Goal: Task Accomplishment & Management: Use online tool/utility

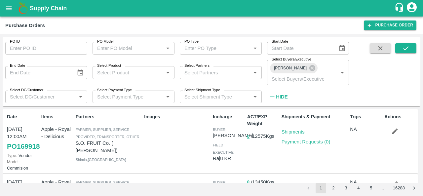
scroll to position [614, 0]
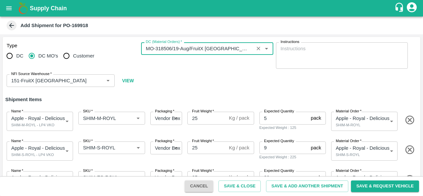
click at [257, 96] on h6 "Shipment Items" at bounding box center [212, 100] width 418 height 14
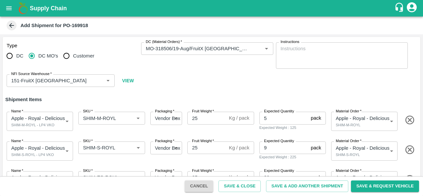
click at [243, 87] on div "Type DC DC MO's Customer DC (Material Orders)   * DC (Material Orders)   * Inst…" at bounding box center [212, 65] width 418 height 56
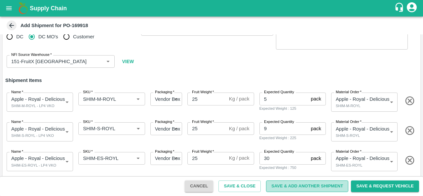
click at [300, 188] on button "Save & Add Another Shipment" at bounding box center [307, 187] width 82 height 12
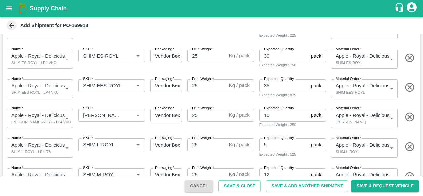
scroll to position [125, 0]
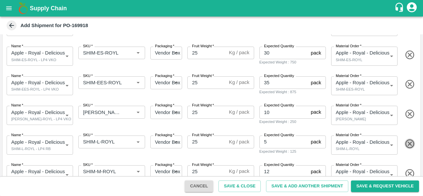
click at [405, 144] on icon "button" at bounding box center [410, 144] width 11 height 11
type input "1"
type input "44"
type input "48"
type input "5"
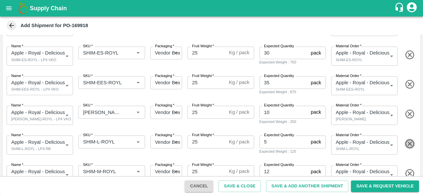
type input "12"
type input "27"
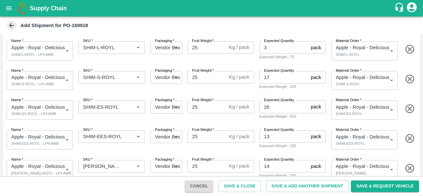
scroll to position [1477, 0]
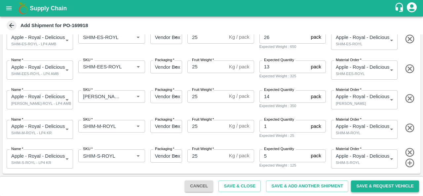
click at [384, 187] on button "Save & Request Vehicle" at bounding box center [385, 187] width 68 height 12
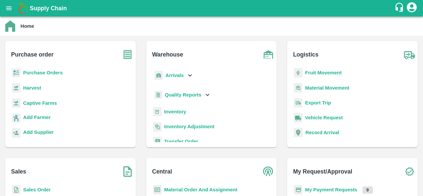
click at [57, 73] on b "Purchase Orders" at bounding box center [43, 72] width 40 height 5
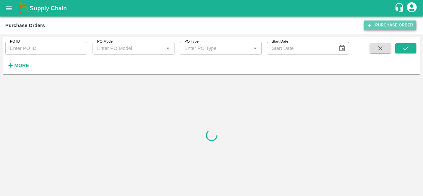
click at [388, 25] on link "Purchase Order" at bounding box center [390, 26] width 53 height 10
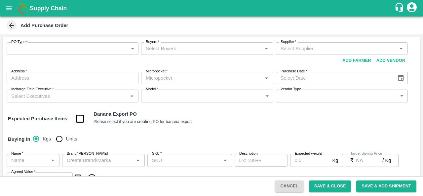
click at [30, 48] on body "Supply Chain Add Purchase Order PO Type   * ​ PO Type Buyers   * Buyers   * Sup…" at bounding box center [211, 98] width 423 height 196
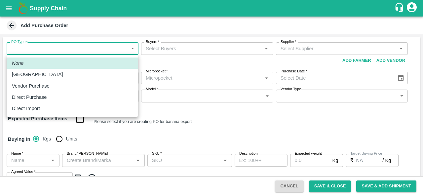
click at [39, 94] on p "Direct Purchase" at bounding box center [29, 97] width 35 height 7
type input "3"
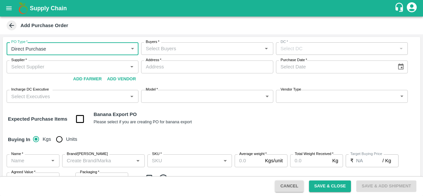
click at [172, 49] on input "Buyers   *" at bounding box center [201, 48] width 117 height 9
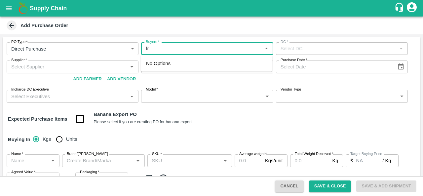
type input "f"
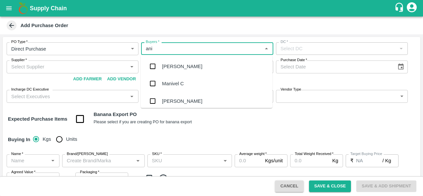
type input "anil"
click at [176, 69] on div "[PERSON_NAME]" at bounding box center [182, 66] width 40 height 7
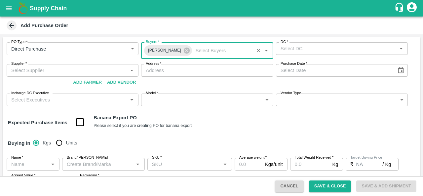
click at [304, 53] on input "DC   *" at bounding box center [336, 48] width 117 height 9
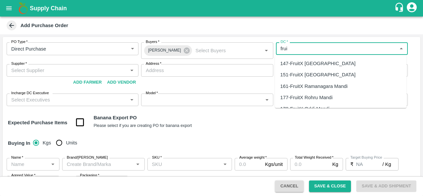
click at [307, 66] on div "147-FruitX Bangalore" at bounding box center [317, 63] width 75 height 7
type input "147-FruitX Bangalore"
type input "DD/MM/YYYY"
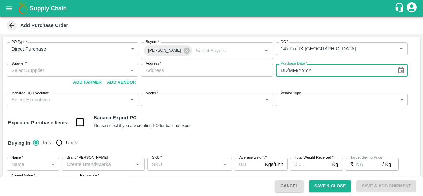
click at [307, 66] on input "DD/MM/YYYY" at bounding box center [334, 70] width 116 height 13
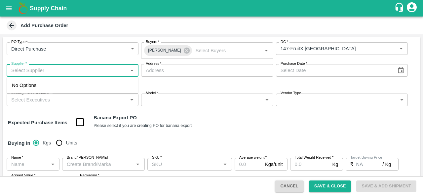
click at [52, 72] on input "Supplier   *" at bounding box center [67, 70] width 117 height 9
type input "a"
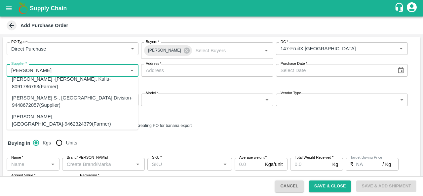
scroll to position [122, 0]
click at [53, 107] on div "PRAVEEN KUMAR S-, Bangalore Division-9448672057(Supplier)" at bounding box center [72, 102] width 121 height 15
type input "PRAVEEN KUMAR S-, Bangalore Division-9448672057(Supplier)"
type input ", Bangalore Division, , Karnataka"
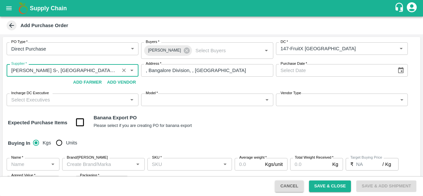
type input "PRAVEEN KUMAR S-, Bangalore Division-9448672057(Supplier)"
click at [401, 69] on icon "Choose date" at bounding box center [401, 70] width 7 height 7
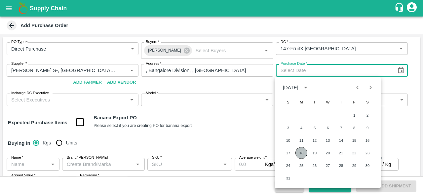
click at [302, 149] on button "18" at bounding box center [302, 153] width 12 height 12
type input "18/08/2025"
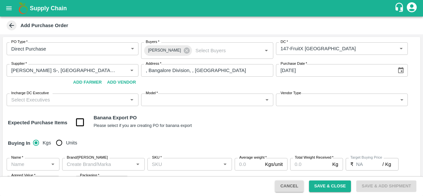
click at [80, 102] on input "Incharge DC Executive" at bounding box center [67, 100] width 117 height 9
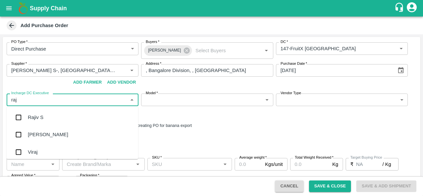
type input "raju"
click at [43, 133] on div "Raju KR" at bounding box center [37, 134] width 18 height 7
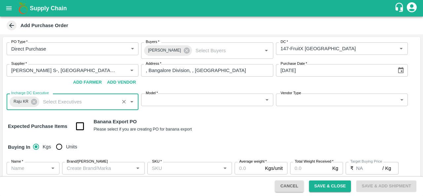
click at [165, 97] on body "Supply Chain Add Purchase Order PO Type   * Direct Purchase 3 PO Type Buyers   …" at bounding box center [211, 98] width 423 height 196
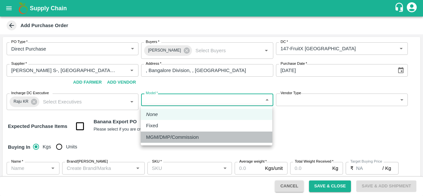
click at [161, 137] on p "MGM/DMP/Commission" at bounding box center [172, 137] width 53 height 7
type input "Commision"
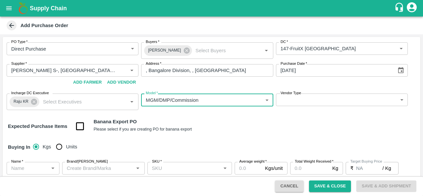
click at [286, 103] on body "Supply Chain Add Purchase Order PO Type   * Direct Purchase 3 PO Type Buyers   …" at bounding box center [211, 98] width 423 height 196
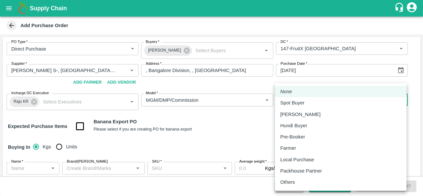
click at [302, 161] on p "Local Purchase" at bounding box center [297, 159] width 34 height 7
type input "LOCAL_PURCHASE"
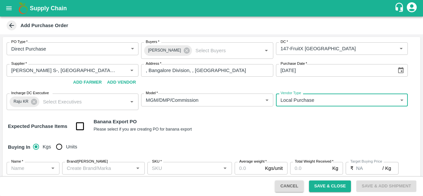
click at [59, 148] on input "Units" at bounding box center [59, 146] width 13 height 13
radio input "true"
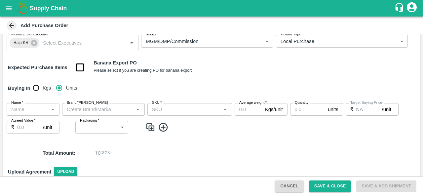
scroll to position [89, 0]
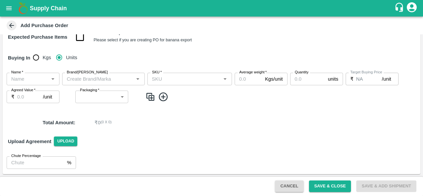
click at [19, 79] on input "Name   *" at bounding box center [28, 79] width 38 height 9
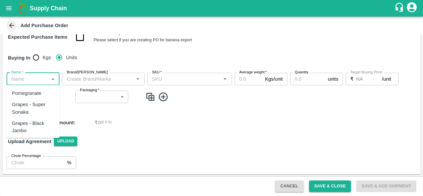
click at [26, 93] on div "Pomegranate" at bounding box center [26, 93] width 29 height 7
type input "Pomegranate"
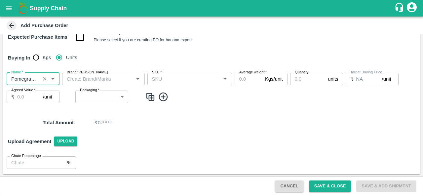
click at [105, 79] on input "Brand/Marka" at bounding box center [98, 79] width 68 height 9
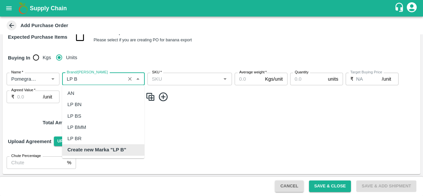
scroll to position [0, 0]
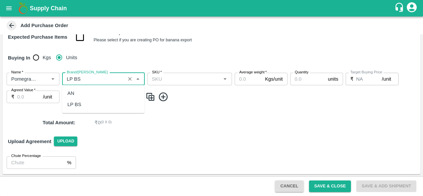
click at [107, 104] on div "LP BS" at bounding box center [103, 104] width 82 height 11
type input "LP BS"
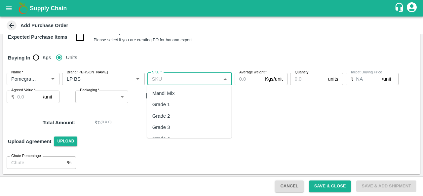
click at [190, 81] on input "SKU   *" at bounding box center [185, 79] width 70 height 9
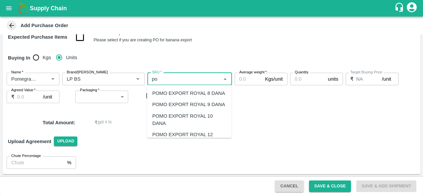
type input "p"
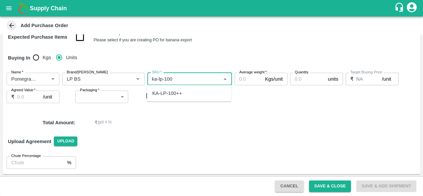
type input "ka-lp-100"
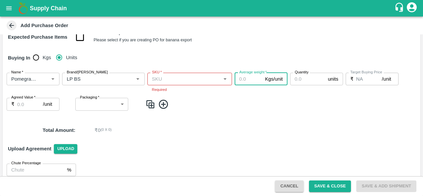
click at [250, 81] on input "Average weight   *" at bounding box center [249, 79] width 28 height 13
type input "100"
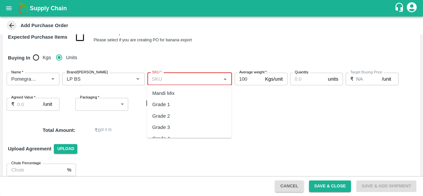
click at [156, 82] on input "SKU   *" at bounding box center [185, 79] width 70 height 9
click at [174, 95] on div "KA-LP-100++" at bounding box center [167, 93] width 30 height 7
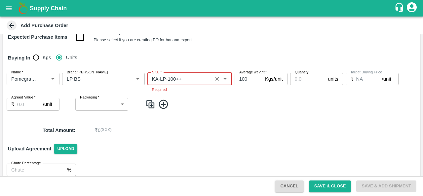
type input "KA-LP-100++"
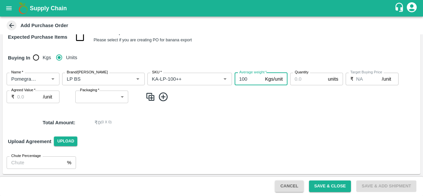
click at [249, 81] on input "100" at bounding box center [249, 79] width 28 height 13
type input "10"
click at [303, 79] on input "Quantity" at bounding box center [307, 79] width 35 height 13
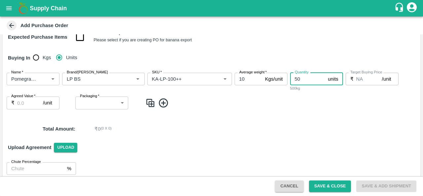
type input "50"
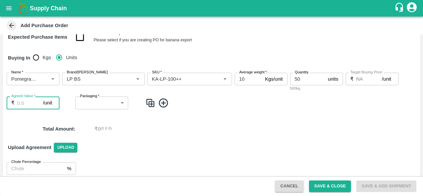
click at [27, 105] on input "Agreed Value   *" at bounding box center [30, 103] width 26 height 13
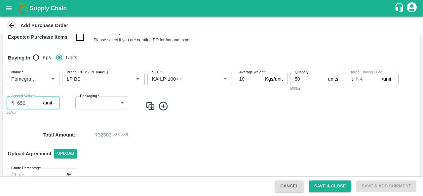
type input "650"
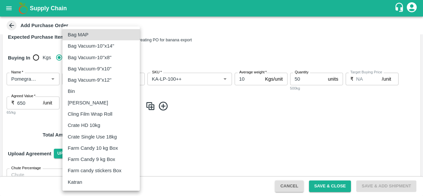
click at [97, 106] on body "Supply Chain Add Purchase Order PO Type   * Direct Purchase 3 PO Type Buyers   …" at bounding box center [211, 98] width 423 height 196
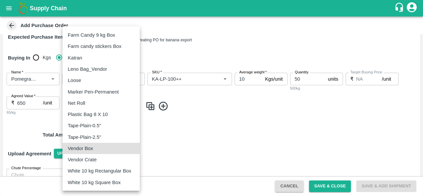
type input "276"
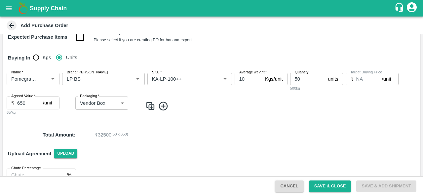
click at [146, 106] on img at bounding box center [151, 106] width 10 height 11
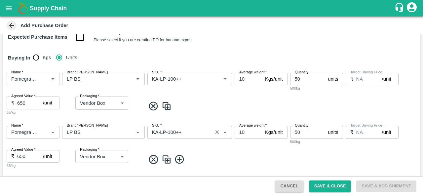
click at [173, 133] on input "SKU   *" at bounding box center [180, 132] width 61 height 9
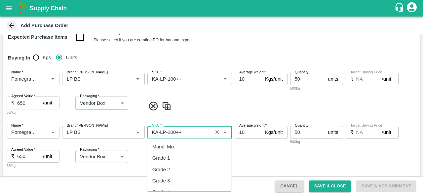
scroll to position [3782, 0]
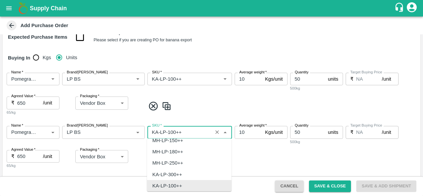
click at [173, 133] on input "SKU   *" at bounding box center [180, 132] width 61 height 9
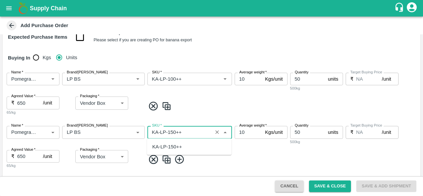
click at [180, 149] on div "KA-LP-150++" at bounding box center [167, 146] width 30 height 7
type input "KA-LP-150++"
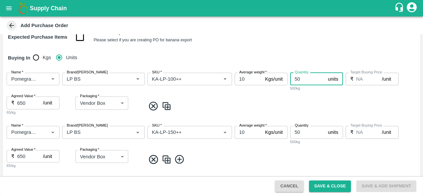
click at [301, 78] on input "50" at bounding box center [307, 79] width 35 height 13
type input "5"
type input "48"
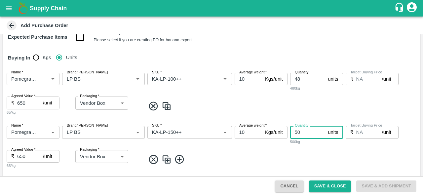
click at [309, 133] on input "50" at bounding box center [307, 132] width 35 height 13
type input "5"
type input "20"
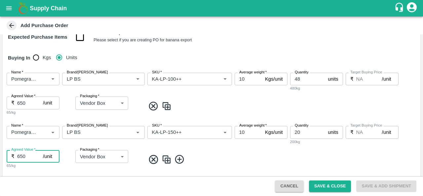
click at [19, 154] on input "650" at bounding box center [30, 156] width 26 height 13
type input "800"
click at [309, 133] on input "20" at bounding box center [307, 132] width 35 height 13
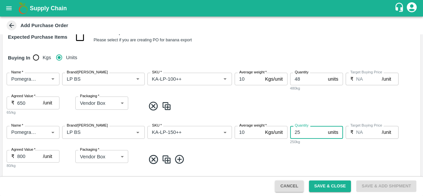
type input "25"
click at [170, 158] on img at bounding box center [167, 159] width 10 height 11
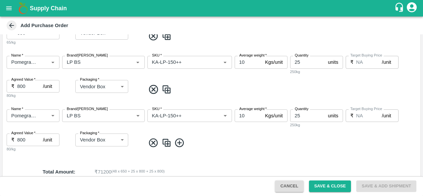
scroll to position [161, 0]
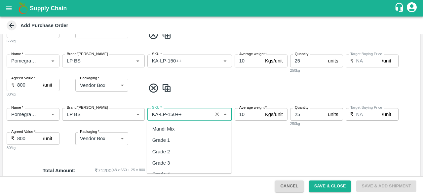
click at [172, 113] on input "SKU   *" at bounding box center [180, 114] width 61 height 9
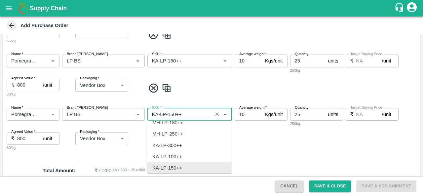
click at [172, 113] on input "SKU   *" at bounding box center [180, 114] width 61 height 9
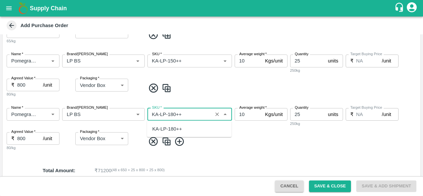
click at [175, 125] on div "KA-LP-180++" at bounding box center [189, 128] width 85 height 11
type input "KA-LP-180++"
click at [305, 114] on input "25" at bounding box center [307, 114] width 35 height 13
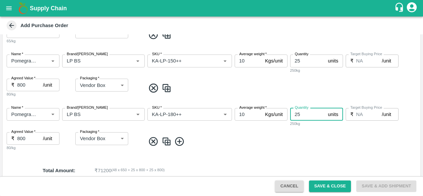
type input "2"
type input "17"
click at [163, 144] on img at bounding box center [167, 141] width 10 height 11
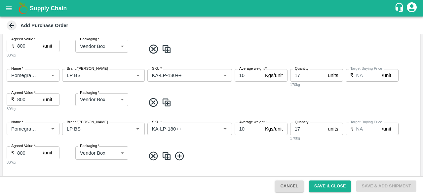
scroll to position [200, 0]
click at [302, 127] on input "17" at bounding box center [307, 128] width 35 height 13
type input "1"
type input "9"
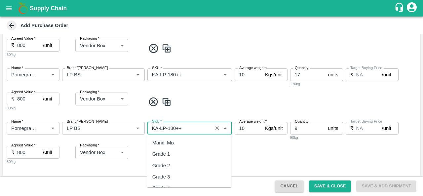
click at [173, 128] on input "SKU   *" at bounding box center [180, 128] width 61 height 9
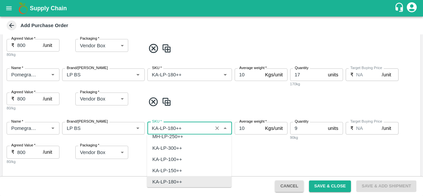
click at [173, 128] on input "SKU   *" at bounding box center [180, 128] width 61 height 9
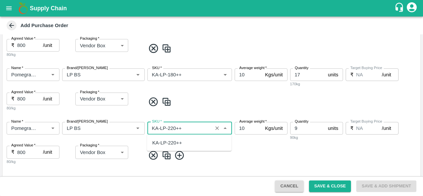
click at [173, 141] on div "KA-LP-220++" at bounding box center [167, 142] width 30 height 7
type input "KA-LP-220++"
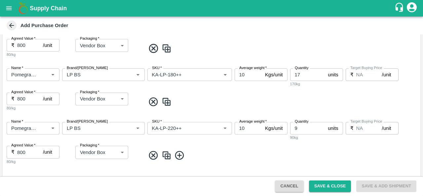
click at [165, 157] on img at bounding box center [167, 155] width 10 height 11
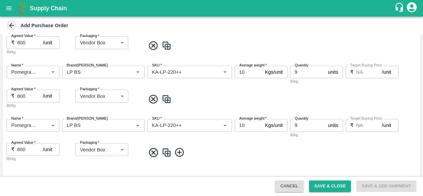
scroll to position [257, 0]
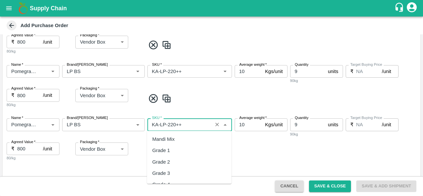
click at [172, 126] on input "SKU   *" at bounding box center [180, 124] width 61 height 9
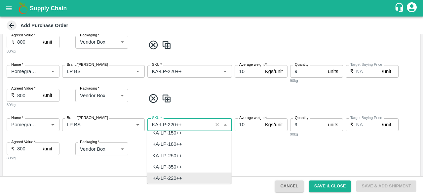
click at [172, 126] on input "SKU   *" at bounding box center [180, 124] width 61 height 9
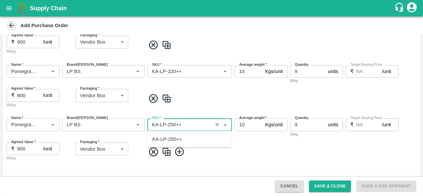
click at [175, 138] on div "KA-LP-250++" at bounding box center [167, 139] width 30 height 7
type input "KA-LP-250++"
click at [214, 139] on div "Name   * Name   * Brand/Marka Brand/Marka SKU   * SKU   * Average weight   * 10…" at bounding box center [212, 140] width 418 height 54
click at [167, 151] on img at bounding box center [167, 152] width 10 height 11
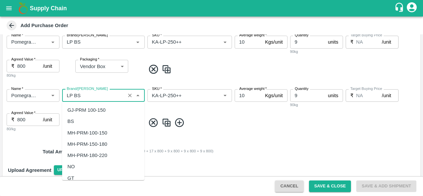
scroll to position [5393, 0]
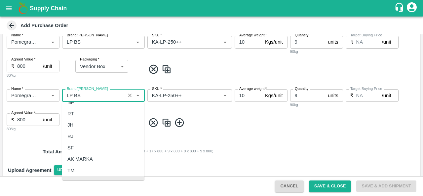
click at [87, 96] on input "Brand/Marka" at bounding box center [93, 95] width 59 height 9
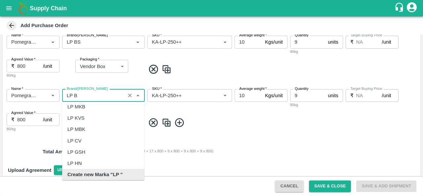
scroll to position [0, 0]
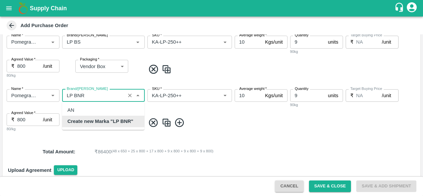
click at [103, 121] on b "Create new Marka "LP BNR"" at bounding box center [100, 121] width 66 height 7
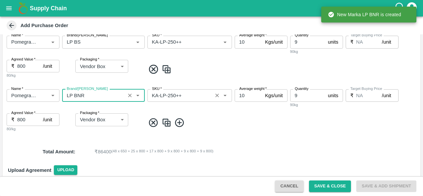
type input "LP BNR"
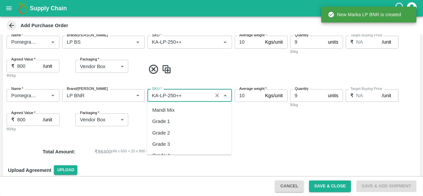
click at [165, 96] on input "SKU   *" at bounding box center [180, 95] width 61 height 9
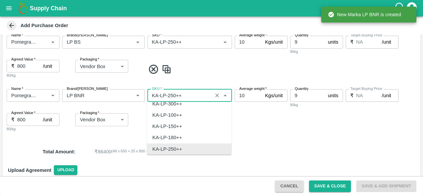
click at [165, 96] on input "SKU   *" at bounding box center [180, 95] width 61 height 9
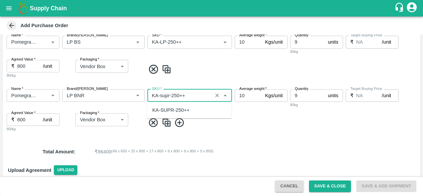
click at [177, 95] on input "SKU   *" at bounding box center [180, 95] width 61 height 9
click at [182, 107] on div "KA-SUPR-180++" at bounding box center [170, 110] width 37 height 7
type input "KA-SUPR-180++"
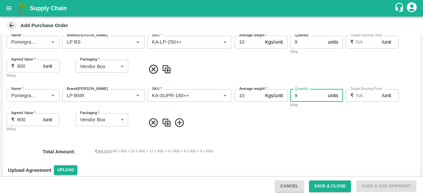
click at [305, 97] on input "9" at bounding box center [307, 95] width 35 height 13
type input "30"
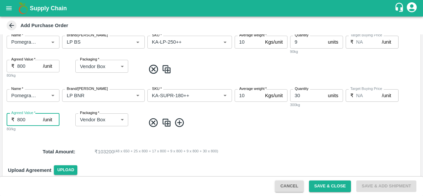
click at [22, 119] on input "800" at bounding box center [30, 119] width 26 height 13
type input "850"
click at [169, 124] on img at bounding box center [167, 122] width 10 height 11
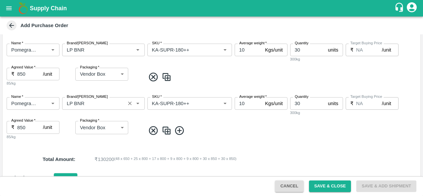
scroll to position [386, 0]
click at [298, 103] on input "30" at bounding box center [307, 103] width 35 height 13
type input "20"
click at [256, 141] on div "Name   * Name   * Brand/Marka Brand/Marka SKU   * SKU   * Average weight   * 10…" at bounding box center [212, 118] width 418 height 54
click at [179, 102] on input "SKU   *" at bounding box center [180, 103] width 61 height 9
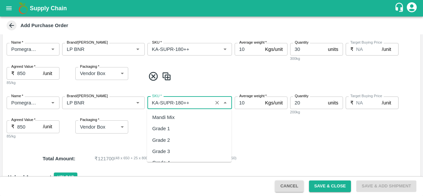
scroll to position [1866, 0]
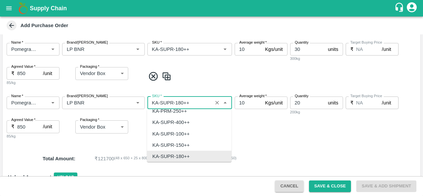
click at [179, 102] on input "SKU   *" at bounding box center [180, 103] width 61 height 9
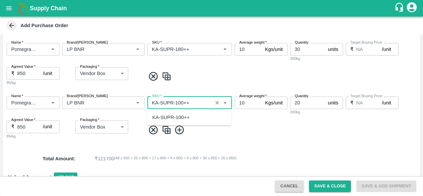
click at [181, 117] on div "KA-SUPR-100++" at bounding box center [170, 117] width 37 height 7
type input "KA-SUPR-100++"
click at [296, 142] on div "Name   * Name   * Brand/Marka Brand/Marka SKU   * SKU   * Average weight   * 10…" at bounding box center [212, 118] width 418 height 54
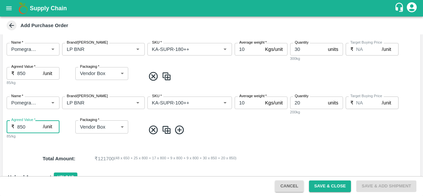
click at [23, 126] on input "850" at bounding box center [30, 126] width 26 height 13
type input "600"
click at [56, 90] on div "Name   * Name   * Brand/Marka Brand/Marka SKU   * SKU   * Average weight   * 10…" at bounding box center [212, 65] width 418 height 54
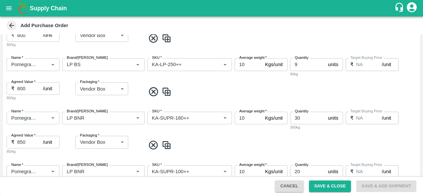
scroll to position [318, 0]
click at [26, 89] on input "800" at bounding box center [30, 88] width 26 height 13
type input "8"
type input "1450"
click at [26, 38] on input "800" at bounding box center [30, 35] width 26 height 13
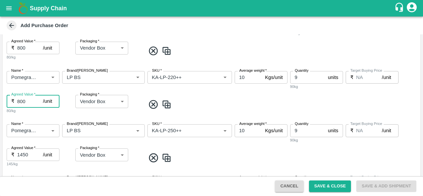
scroll to position [251, 0]
type input "8"
type input "1250"
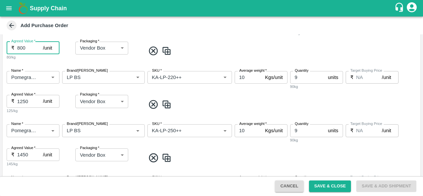
click at [26, 50] on input "800" at bounding box center [30, 48] width 26 height 13
type input "8"
type input "1050"
click at [39, 61] on div "Name   * Name   * Brand/Marka Brand/Marka SKU   * SKU   * Average weight   * 10…" at bounding box center [212, 39] width 418 height 54
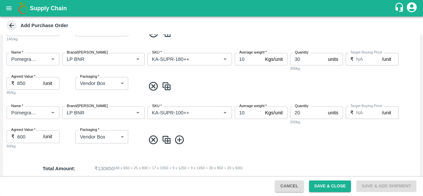
scroll to position [423, 0]
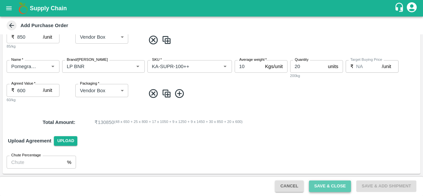
click at [331, 187] on button "Save & Close" at bounding box center [330, 187] width 42 height 12
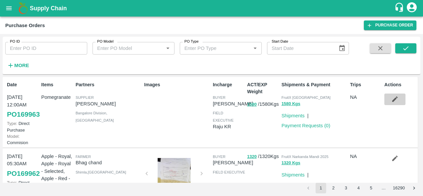
click at [392, 98] on icon "button" at bounding box center [395, 99] width 7 height 7
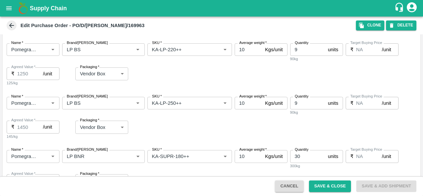
scroll to position [275, 0]
click at [366, 27] on button "Clone" at bounding box center [370, 26] width 28 height 10
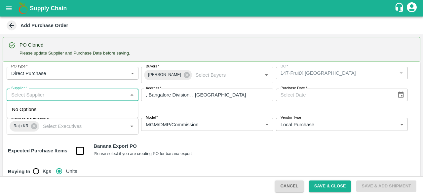
click at [54, 95] on input "Supplier   *" at bounding box center [67, 95] width 117 height 9
type input "a"
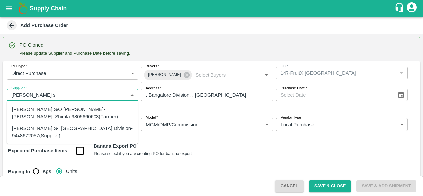
click at [60, 129] on div "PRAVEEN KUMAR S-, Bangalore Division-9448672057(Supplier)" at bounding box center [72, 132] width 121 height 15
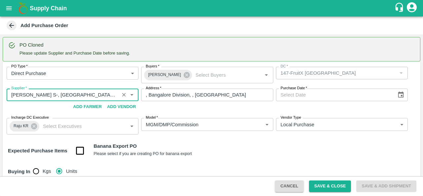
type input "PRAVEEN KUMAR S-, Bangalore Division-9448672057(Supplier)"
click at [403, 98] on icon "Choose date" at bounding box center [401, 94] width 7 height 7
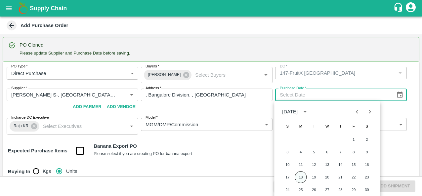
click at [298, 180] on button "18" at bounding box center [301, 177] width 12 height 12
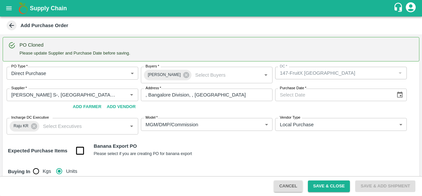
type input "18/08/2025"
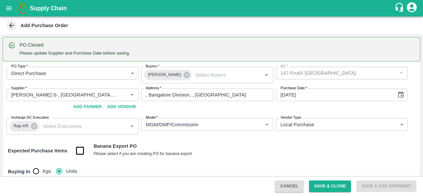
click at [246, 151] on div "Expected Purchase Items Banana Export PO Please select if you are creating PO f…" at bounding box center [212, 151] width 408 height 17
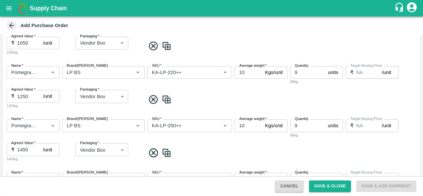
scroll to position [317, 0]
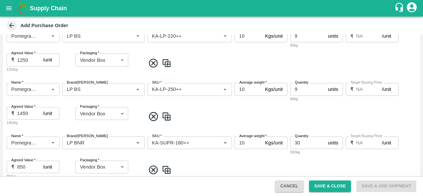
click at [306, 89] on input "9" at bounding box center [307, 89] width 35 height 13
type input "3"
click at [313, 116] on span at bounding box center [282, 116] width 273 height 11
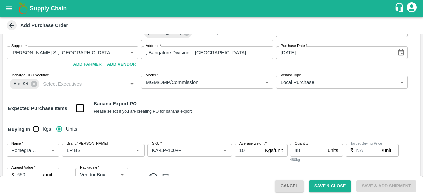
scroll to position [38, 0]
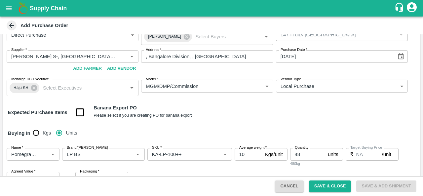
click at [260, 88] on body "Supply Chain Add Purchase Order PO Cloned Please update Supplier and Purchase D…" at bounding box center [211, 98] width 423 height 196
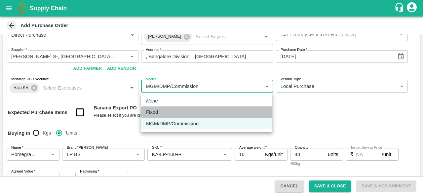
click at [212, 113] on div "Fixed" at bounding box center [206, 111] width 121 height 7
type input "Fixed"
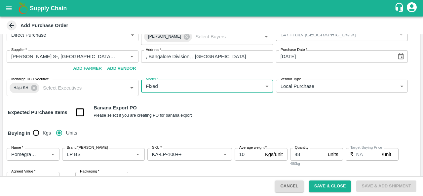
click at [277, 120] on div "Expected Purchase Items Banana Export PO Please select if you are creating PO f…" at bounding box center [212, 112] width 408 height 17
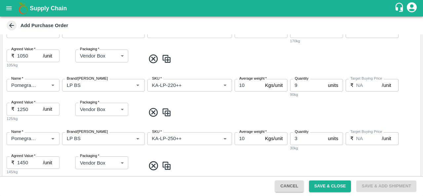
scroll to position [419, 0]
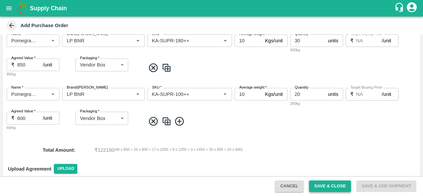
click at [314, 187] on button "Save & Close" at bounding box center [330, 187] width 42 height 12
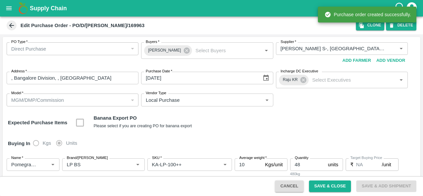
click at [10, 3] on button "open drawer" at bounding box center [8, 8] width 15 height 15
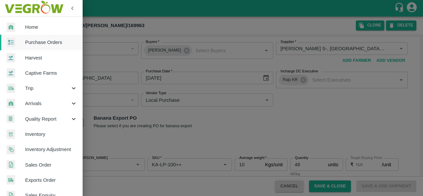
click at [330, 101] on div at bounding box center [211, 98] width 423 height 196
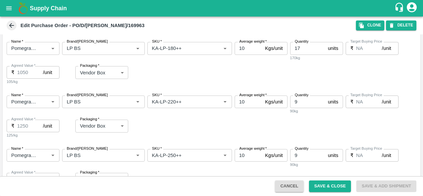
scroll to position [227, 0]
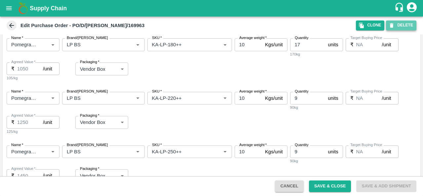
click at [404, 26] on button "DELETE" at bounding box center [401, 26] width 30 height 10
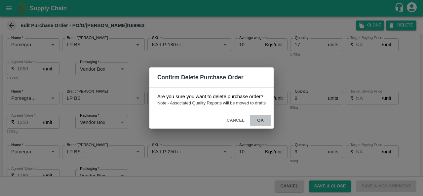
click at [258, 121] on button "ok" at bounding box center [260, 121] width 21 height 12
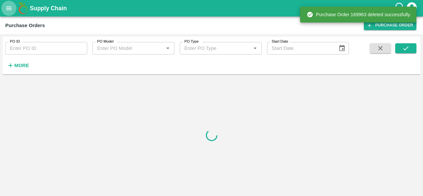
click at [10, 10] on icon "open drawer" at bounding box center [9, 8] width 6 height 4
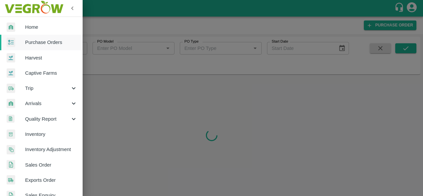
click at [121, 102] on div at bounding box center [211, 98] width 423 height 196
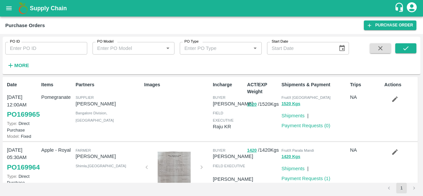
click at [393, 102] on icon "button" at bounding box center [396, 100] width 6 height 6
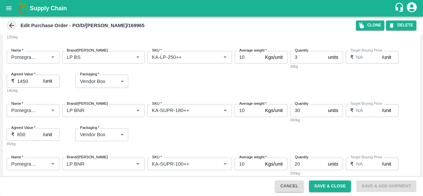
scroll to position [396, 0]
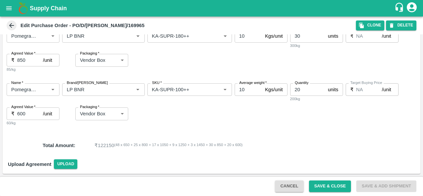
click at [319, 129] on div "Name   * Name   * Brand/Marka Brand/Marka SKU   * SKU   * Average weight   * 10…" at bounding box center [212, 105] width 418 height 54
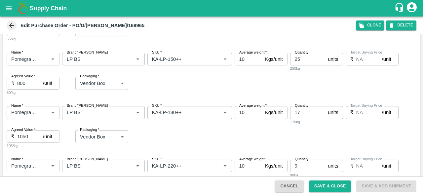
scroll to position [0, 0]
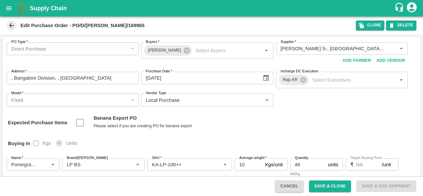
click at [14, 26] on icon at bounding box center [11, 25] width 7 height 7
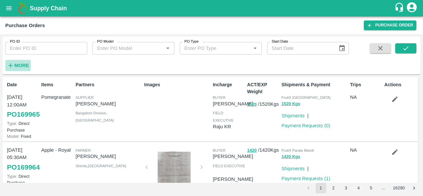
click at [19, 66] on strong "More" at bounding box center [21, 65] width 15 height 5
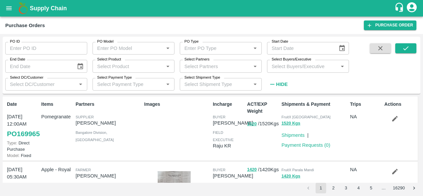
click at [302, 68] on input "Select Buyers/Executive" at bounding box center [302, 66] width 67 height 9
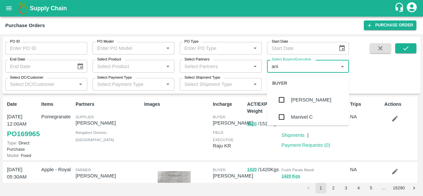
type input "anil"
click at [305, 97] on div "[PERSON_NAME]" at bounding box center [311, 99] width 40 height 7
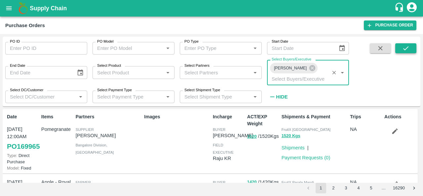
click at [404, 49] on icon "submit" at bounding box center [406, 48] width 5 height 4
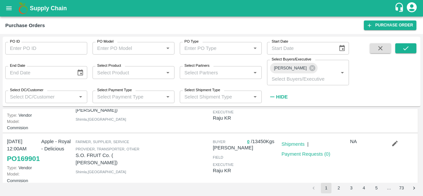
scroll to position [98, 0]
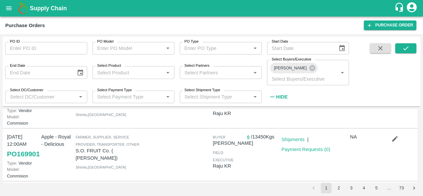
click at [394, 143] on icon "button" at bounding box center [395, 138] width 7 height 7
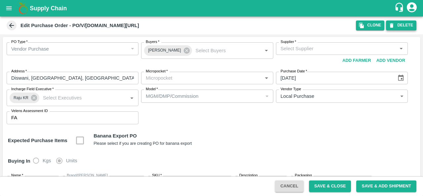
click at [403, 27] on button "DELETE" at bounding box center [401, 26] width 30 height 10
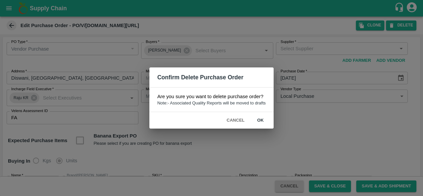
click at [260, 117] on button "ok" at bounding box center [260, 121] width 21 height 12
type input "S.O. FRUIT Co. ( Sardevan Singh)-undefined"
type input "84-Delhi"
type input "Apple - Royal - Delicious"
type input "LP4 VKO"
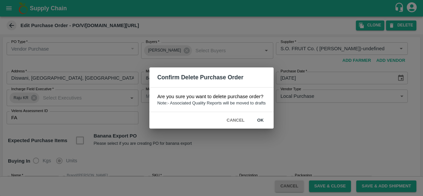
type input "SHIM-M-ROYL"
type input "NA"
type input "Apple - Royal - Delicious"
type input "LP4 VKO"
type input "SHIM-S-ROYL"
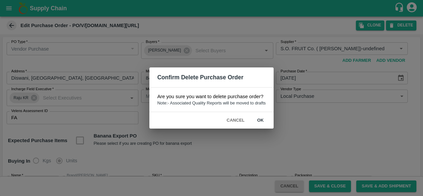
type input "NA"
type input "Apple - Royal - Delicious"
type input "LP4 VKO"
type input "SHIM-ES-ROYL"
type input "NA"
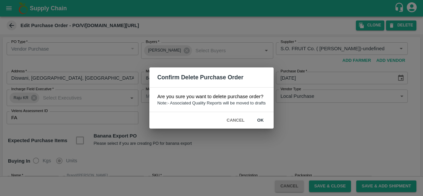
type input "Apple - Royal - Delicious"
type input "LP4 VKO"
type input "[PERSON_NAME]"
type input "NA"
type input "Apple - Royal - Delicious"
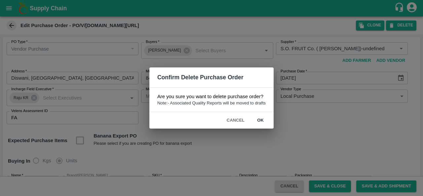
type input "LP4 RB"
type input "SHIM-L-ROYL"
type input "NA"
type input "Apple - Royal - Delicious"
type input "LP4 RB"
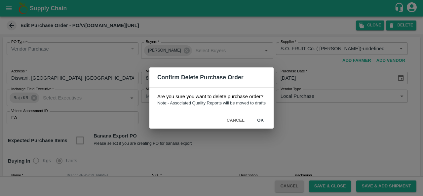
type input "SHIM-M-ROYL"
type input "NA"
type input "Apple - Royal - Delicious"
type input "LP4 RB"
type input "SHIM-S-ROYL"
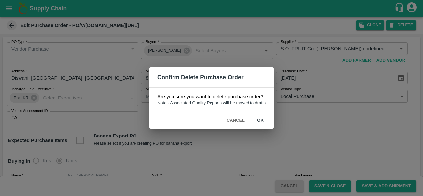
type input "NA"
type input "Apple - Royal - Delicious"
type input "LP4 RB"
type input "SHIM-ES-ROYL"
type input "NA"
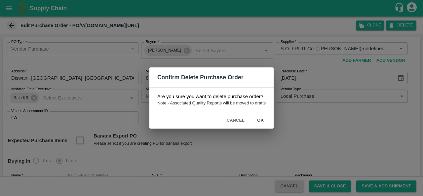
type input "Apple - Royal - Delicious"
type input "LP4 RB"
type input "SHIM-EES-ROYL"
type input "NA"
type input "Apple - Royal - Delicious"
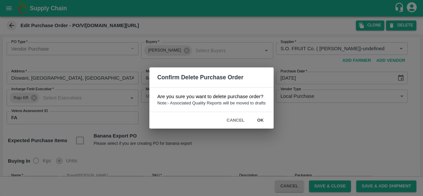
type input "LP4 PRK"
type input "SHIM-L-ROYL"
type input "NA"
type input "Apple - Royal - Delicious"
type input "LP4 PRK"
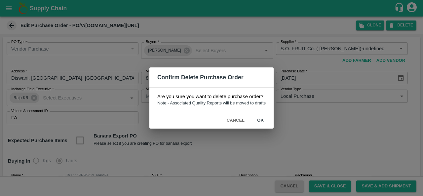
type input "SHIM-M-ROYL"
type input "NA"
type input "Apple - Royal - Delicious"
type input "LP4 PRK"
type input "SHIM-S-ROYL"
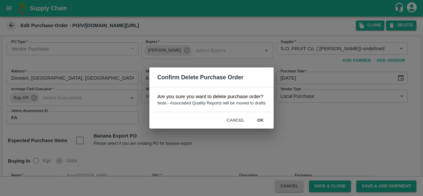
type input "NA"
type input "Apple - Royal - Delicious"
type input "LP4 PRK"
type input "SHIM-ES-ROYL"
type input "NA"
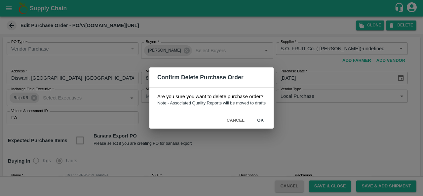
type input "Apple - Royal - Delicious"
type input "LP4 PRK"
type input "SHIM-EES-ROYL"
type input "NA"
type input "Apple - Royal - Delicious"
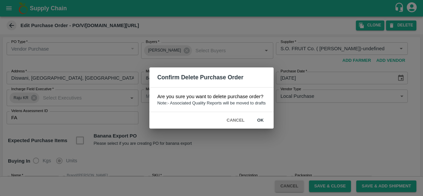
type input "LP4 KS"
type input "SHIM-L-ROYL"
type input "NA"
type input "Apple - Royal - Delicious"
type input "LP4 KS"
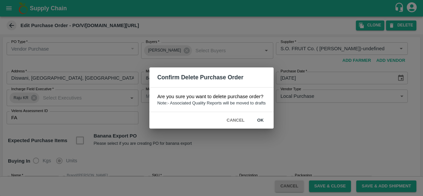
type input "SHIM-M-ROYL"
type input "NA"
type input "Apple - Royal - Delicious"
type input "LP4 KS"
type input "SHIM-S-ROYL"
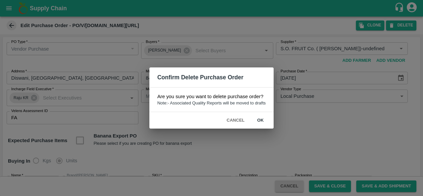
type input "NA"
type input "Apple - Royal - Delicious"
type input "LP4 KS"
type input "SHIM-ES-ROYL"
type input "NA"
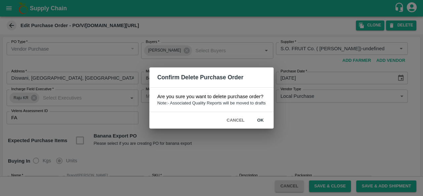
type input "Apple - Royal - Delicious"
type input "LP4 KS"
type input "SHIM-EES-ROYL"
type input "NA"
type input "Apple - Royal - Delicious"
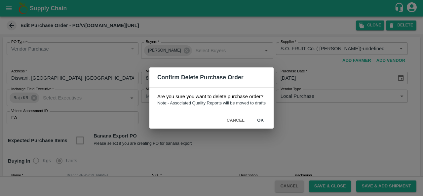
type input "LP4 SKB"
type input "SHIM-S-ROYL"
type input "NA"
type input "Apple - Royal - Delicious"
type input "LP4 SKB"
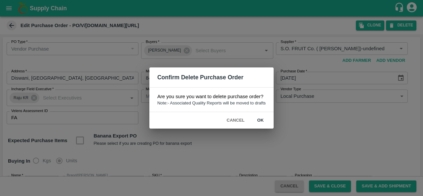
type input "SHIM-ES-ROYL"
type input "NA"
type input "Apple - Royal - Delicious"
type input "LP4 SKB"
type input "SHIM-EES-ROYL"
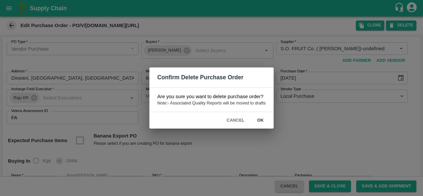
type input "NA"
type input "Apple - Royal - Delicious"
type input "LP4 SKB"
type input "[PERSON_NAME]"
type input "NA"
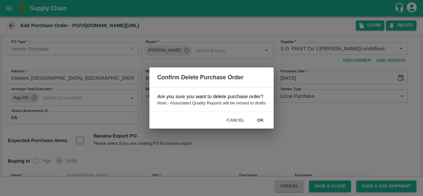
type input "Apple - Royal - Delicious"
type input "LP4 AMB"
type input "SHIM-L-ROYL"
type input "NA"
type input "Apple - Royal - Delicious"
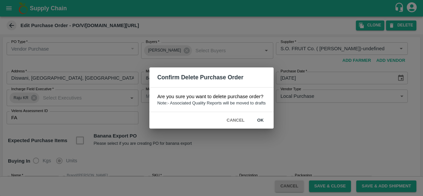
type input "LP4 AMB"
type input "SHIM-M-ROYL"
type input "NA"
type input "Apple - Royal - Delicious"
type input "LP4 AMB"
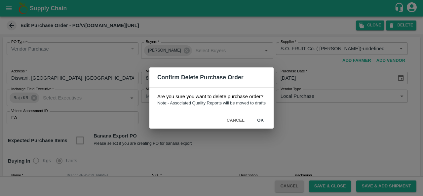
type input "SHIM-S-ROYL"
type input "NA"
type input "Apple - Royal - Delicious"
type input "LP4 AMB"
type input "SHIM-ES-ROYL"
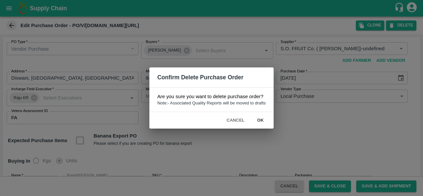
type input "NA"
type input "Apple - Royal - Delicious"
type input "LP4 AMB"
type input "SHIM-EES-ROYL"
type input "NA"
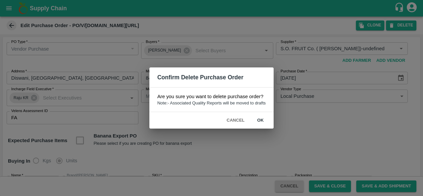
type input "Apple - Royal - Delicious"
type input "LP4 AMB"
type input "[PERSON_NAME]"
type input "NA"
type input "Apple - Royal - Delicious"
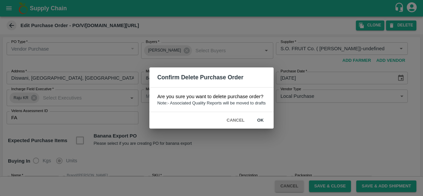
type input "LP4 KR"
type input "SHIM-M-ROYL"
type input "NA"
type input "Apple - Royal - Delicious"
type input "LP4 KR"
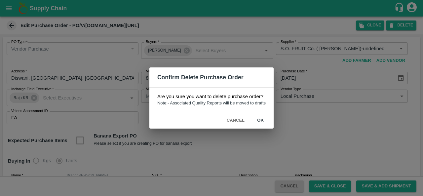
type input "SHIM-S-ROYL"
type input "NA"
type input "Apple - Royal - Delicious"
type input "LP4 VKO"
type input "SHIM-EES-ROYL"
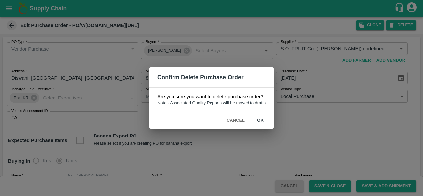
type input "NA"
type input "Apple - Royal - Delicious"
type input "LP4 VKO"
type input "SHIM-EES-ROYL"
type input "NA"
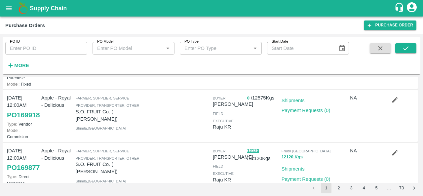
scroll to position [53, 0]
click at [297, 103] on link "Shipments" at bounding box center [293, 100] width 23 height 5
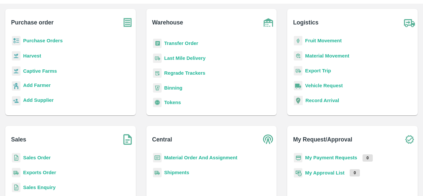
scroll to position [44, 0]
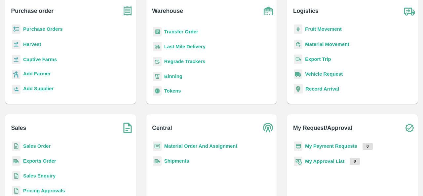
click at [205, 146] on b "Material Order And Assignment" at bounding box center [200, 146] width 73 height 5
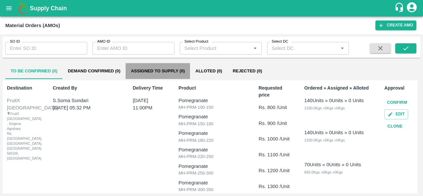
click at [152, 73] on button "Assigned to Supply (0)" at bounding box center [158, 71] width 65 height 16
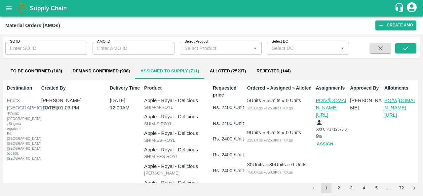
click at [391, 106] on p "PO/V/[DOMAIN_NAME][URL]" at bounding box center [401, 108] width 32 height 22
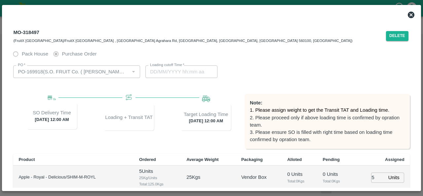
type input "[DATE] 12:00 AM"
type input "[DATE] 03:48 AM"
click at [393, 36] on button "Delete" at bounding box center [397, 36] width 22 height 10
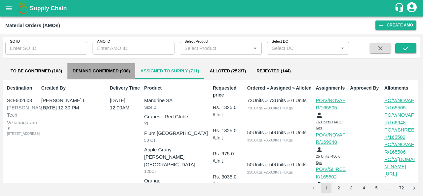
click at [112, 70] on button "Demand Confirmed (938)" at bounding box center [101, 71] width 68 height 16
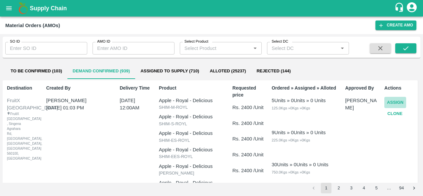
click at [396, 104] on button "Assign" at bounding box center [396, 103] width 22 height 12
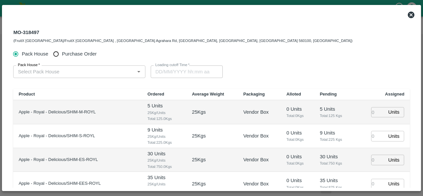
type input "[DATE] 12:00 AM"
click at [58, 52] on input "Purchase Order" at bounding box center [56, 54] width 12 height 12
radio input "true"
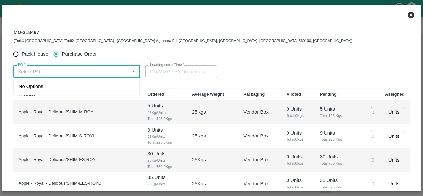
click at [48, 71] on input "PO   *" at bounding box center [71, 71] width 112 height 9
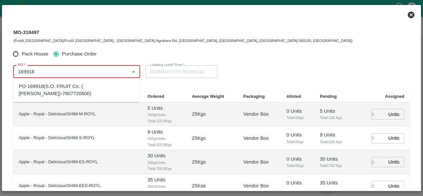
click at [73, 89] on div "PO-169918(S.O. FRUIT Co. ( [PERSON_NAME])-7807720600)" at bounding box center [77, 90] width 116 height 15
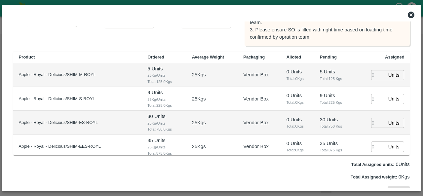
scroll to position [97, 0]
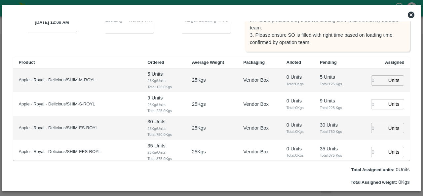
type input "PO-169918(S.O. FRUIT Co. ( [PERSON_NAME])-7807720600)"
click at [373, 80] on input "number" at bounding box center [378, 80] width 15 height 10
type input "5"
click at [374, 106] on input "number" at bounding box center [378, 104] width 15 height 10
type input "9"
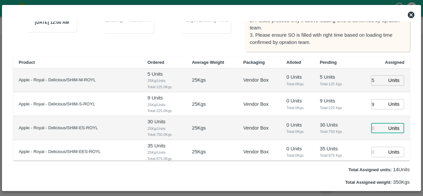
click at [371, 131] on input "number" at bounding box center [378, 128] width 15 height 10
type input "19/08/2025 05:48 AM"
type input "30"
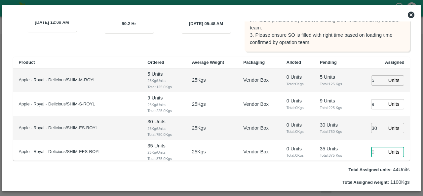
click at [371, 152] on input "number" at bounding box center [378, 152] width 15 height 10
type input "35"
click at [357, 137] on td "30 Units ​" at bounding box center [383, 128] width 53 height 24
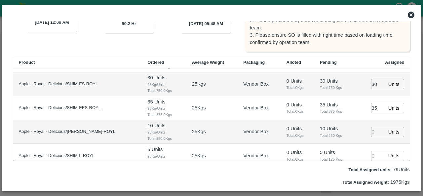
scroll to position [44, 0]
click at [371, 133] on input "number" at bounding box center [378, 132] width 15 height 10
type input "10"
type input "19/08/2025 03:48 AM"
type input "10"
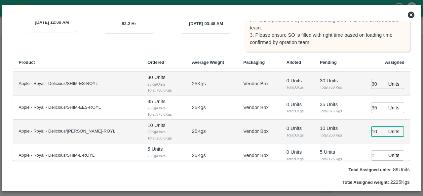
click at [357, 139] on td "10 Units ​" at bounding box center [383, 132] width 53 height 24
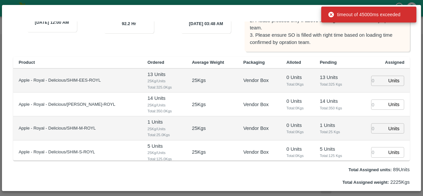
scroll to position [112, 0]
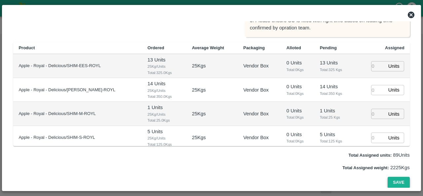
click at [399, 183] on button "Save" at bounding box center [399, 183] width 22 height 12
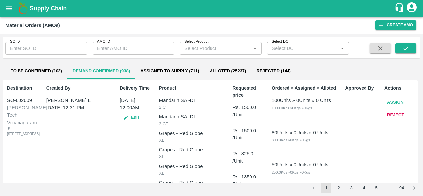
click at [166, 70] on button "Assigned to Supply (711)" at bounding box center [169, 71] width 69 height 16
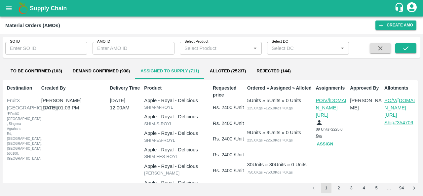
click at [404, 119] on p "Ship# 354709" at bounding box center [401, 122] width 32 height 7
click at [324, 139] on button "Assign" at bounding box center [326, 145] width 21 height 12
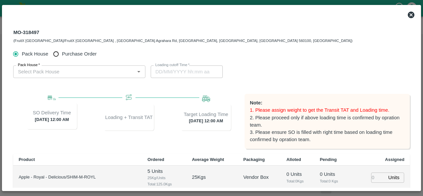
type input "23/08/2025 12:00 AM"
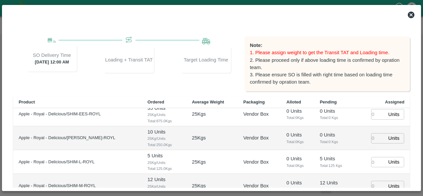
scroll to position [76, 0]
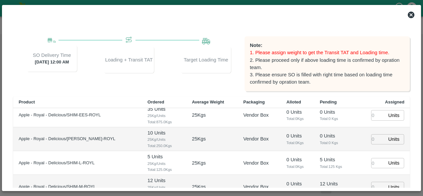
click at [371, 164] on input "number" at bounding box center [378, 163] width 15 height 10
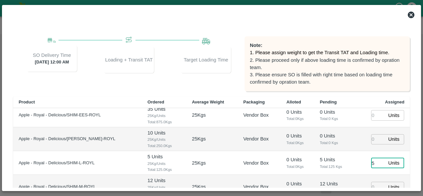
type input "5"
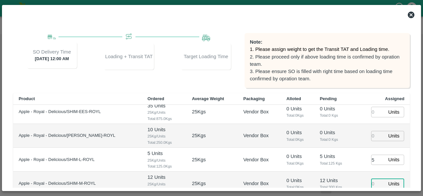
type input "22/08/2025 11:00 PM"
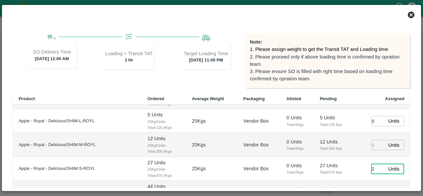
scroll to position [113, 0]
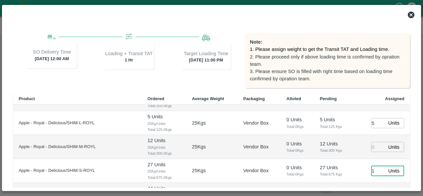
type input "1"
click at [374, 146] on input "number" at bounding box center [378, 147] width 15 height 10
type input "12"
click at [374, 168] on input "1" at bounding box center [378, 171] width 15 height 10
type input "027"
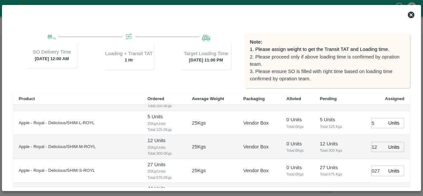
scroll to position [70, 0]
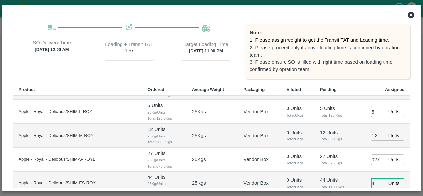
type input "44"
type input "22/08/2025 09:00 PM"
type input "44"
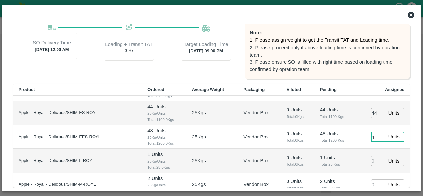
type input "48"
type input "22/08/2025 10:00 PM"
type input "48"
click at [372, 159] on input "number" at bounding box center [378, 161] width 15 height 10
type input "1"
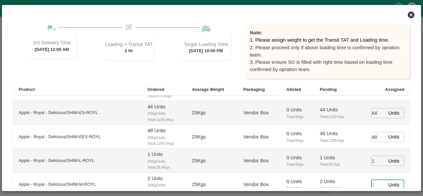
scroll to position [187, 0]
type input "2"
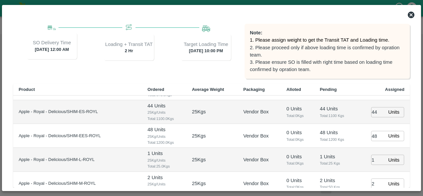
scroll to position [257, 0]
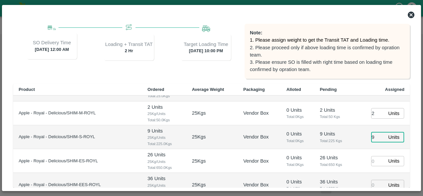
type input "9"
type input "26"
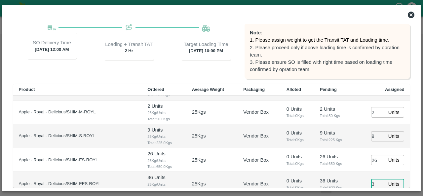
type input "36"
type input "22/08/2025 09:00 PM"
type input "36"
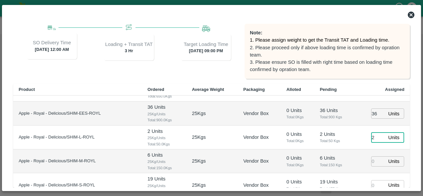
type input "2"
type input "6"
type input "19"
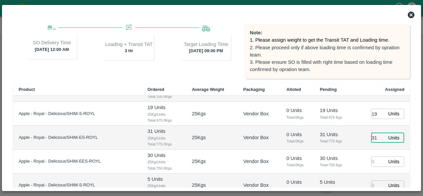
type input "31"
type input "30"
type input "5"
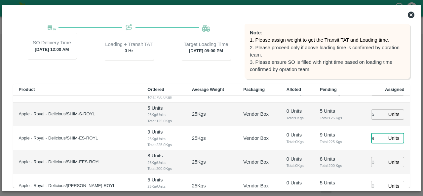
type input "9"
type input "8"
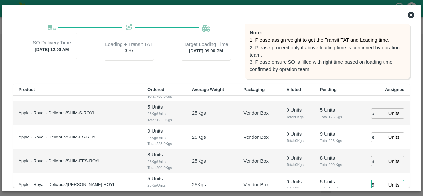
type input "5"
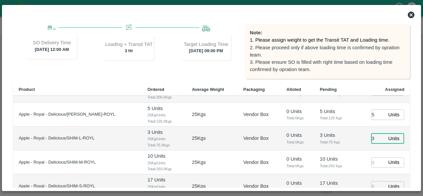
type input "3"
type input "10"
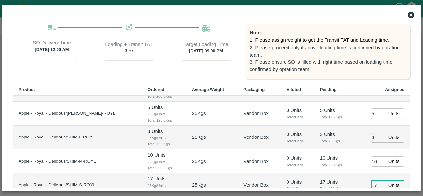
type input "17"
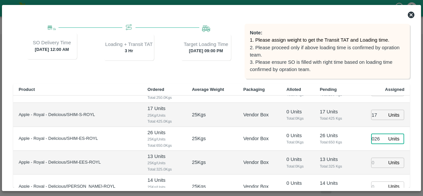
type input "026"
type input "13"
type input "14"
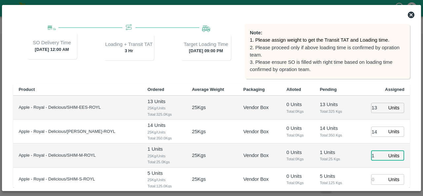
type input "1"
type input "5"
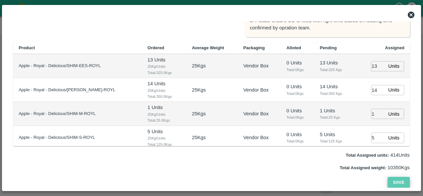
click at [397, 184] on button "Save" at bounding box center [399, 183] width 22 height 12
click at [401, 182] on button "Save" at bounding box center [399, 183] width 22 height 12
click at [398, 183] on button "Save" at bounding box center [399, 183] width 22 height 12
click at [282, 171] on div "Total Assigned weight: 10350 Kgs" at bounding box center [211, 167] width 397 height 7
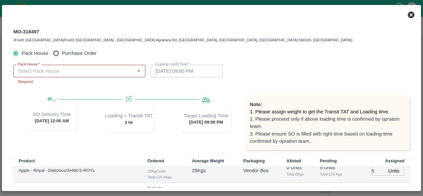
scroll to position [482, 0]
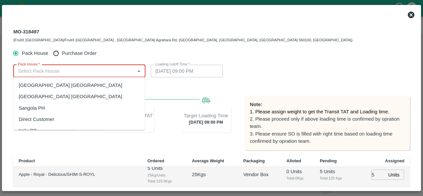
click at [67, 74] on input "Pack House   *" at bounding box center [73, 71] width 117 height 9
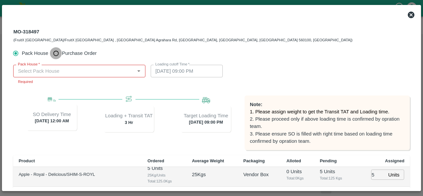
click at [57, 55] on input "Purchase Order" at bounding box center [56, 53] width 12 height 12
radio input "true"
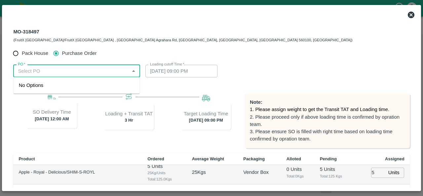
click at [59, 74] on input "PO   *" at bounding box center [71, 71] width 112 height 9
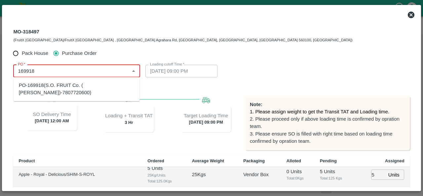
click at [120, 84] on div "PO-169918(S.O. FRUIT Co. ( [PERSON_NAME])-7807720600)" at bounding box center [77, 89] width 116 height 15
type input "PO-169918(S.O. FRUIT Co. ( [PERSON_NAME])-7807720600)"
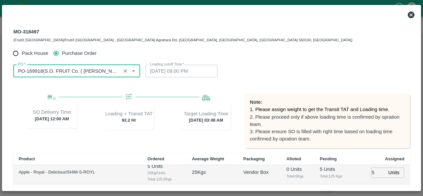
type input "[DATE] 03:48 AM"
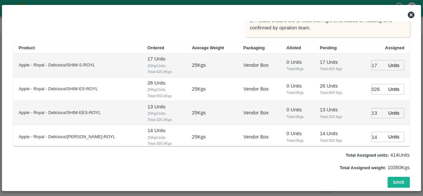
scroll to position [669, 0]
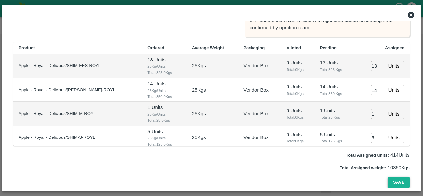
type input "PO-169918(S.O. FRUIT Co. ( [PERSON_NAME])-7807720600)"
click at [395, 183] on button "Save" at bounding box center [399, 183] width 22 height 12
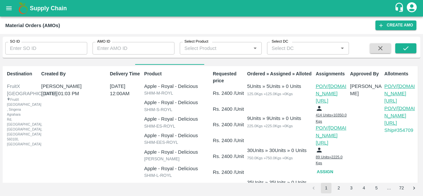
scroll to position [14, 0]
click at [393, 93] on p "PO/V/S.O.FR/169918" at bounding box center [401, 94] width 32 height 22
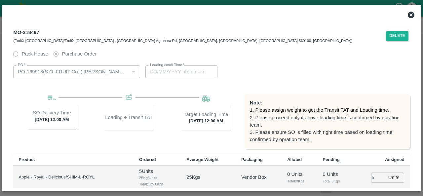
type input "[DATE] 12:00 AM"
type input "[DATE] 03:48 AM"
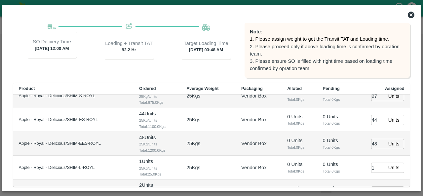
scroll to position [58, 0]
click at [374, 165] on input "1" at bounding box center [378, 168] width 15 height 10
type input "0"
click at [412, 14] on icon at bounding box center [411, 15] width 7 height 7
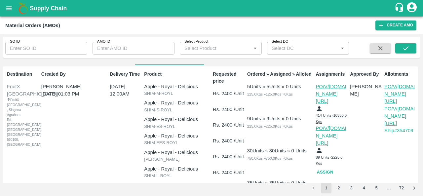
click at [393, 90] on p "PO/V/[DOMAIN_NAME][URL]" at bounding box center [401, 94] width 32 height 22
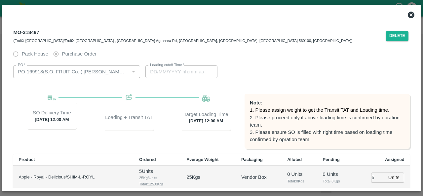
type input "23/08/2025 12:00 AM"
type input "[DATE] 03:48 AM"
click at [397, 33] on button "Delete" at bounding box center [397, 36] width 22 height 10
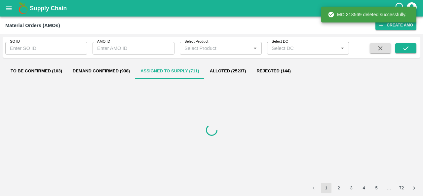
scroll to position [0, 0]
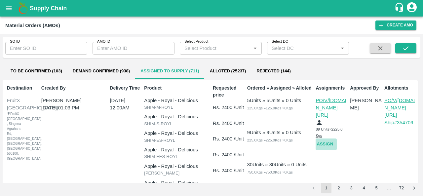
click at [324, 139] on button "Assign" at bounding box center [326, 145] width 21 height 12
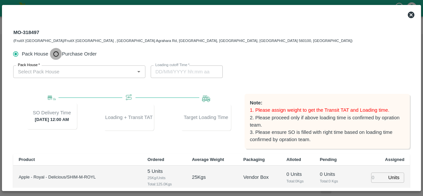
click at [55, 53] on input "Purchase Order" at bounding box center [56, 54] width 12 height 12
radio input "true"
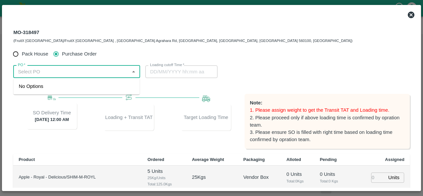
click at [51, 72] on input "PO   *" at bounding box center [71, 71] width 112 height 9
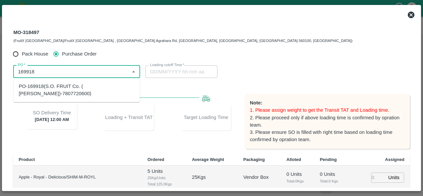
click at [58, 89] on div "PO-169918(S.O. FRUIT Co. ( Sardevan Singh)-7807720600)" at bounding box center [77, 90] width 116 height 15
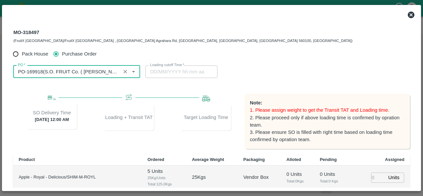
type input "PO-169918(S.O. FRUIT Co. ( Sardevan Singh)-7807720600)"
click at [220, 69] on div "Loading cutoff Time   * Loading cutoff Time" at bounding box center [212, 71] width 132 height 13
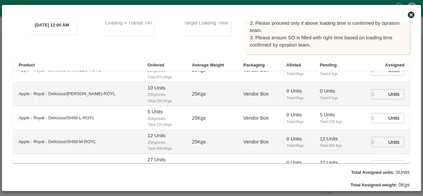
scroll to position [86, 0]
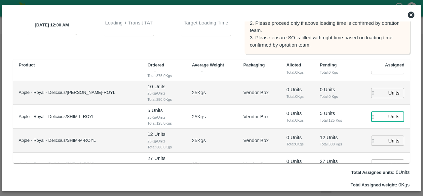
click at [371, 116] on input "number" at bounding box center [378, 117] width 15 height 10
type input "5"
click at [372, 142] on input "number" at bounding box center [378, 141] width 15 height 10
type input "19/08/2025 05:48 AM"
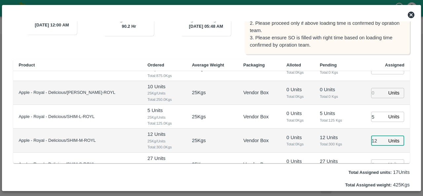
type input "12"
click at [357, 147] on td "12 Units ​" at bounding box center [383, 141] width 53 height 24
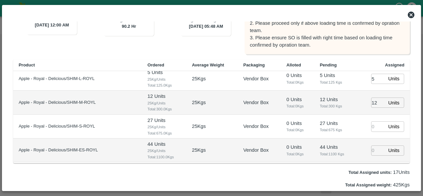
scroll to position [124, 0]
click at [374, 127] on input "number" at bounding box center [378, 126] width 15 height 10
type input "27"
click at [374, 148] on input "number" at bounding box center [378, 150] width 15 height 10
type input "44"
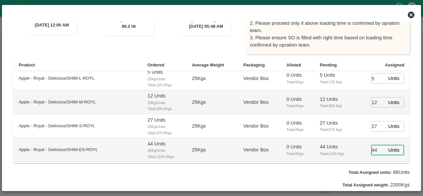
click at [349, 135] on td "27 Units Total: 675 Kgs" at bounding box center [336, 126] width 42 height 24
type input "19/08/2025 03:48 AM"
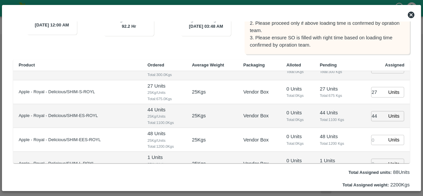
scroll to position [158, 0]
click at [376, 139] on input "number" at bounding box center [378, 140] width 15 height 10
type input "48"
click at [360, 146] on td "48 Units ​" at bounding box center [383, 140] width 53 height 24
type input "19/08/2025 04:48 AM"
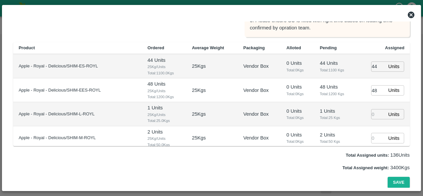
scroll to position [235, 0]
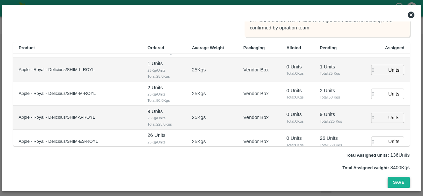
click at [398, 183] on button "Save" at bounding box center [399, 183] width 22 height 12
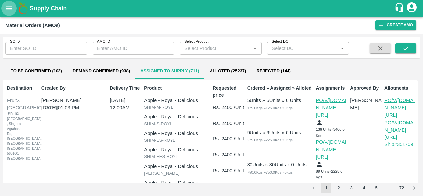
click at [7, 8] on icon "open drawer" at bounding box center [8, 8] width 7 height 7
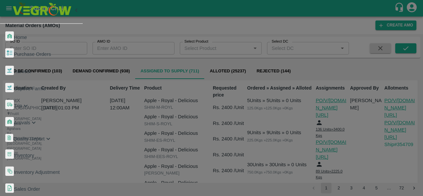
click at [198, 25] on div at bounding box center [211, 98] width 423 height 196
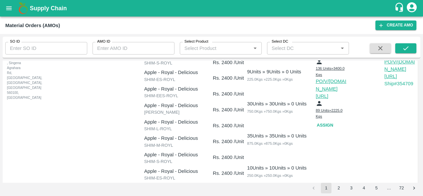
scroll to position [0, 0]
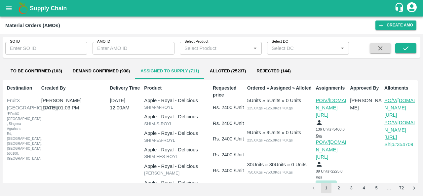
click at [322, 181] on button "Assign" at bounding box center [326, 187] width 21 height 12
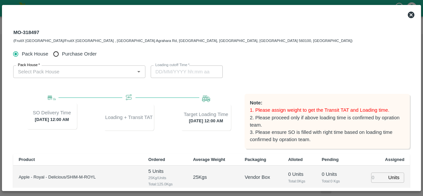
type input "23/08/2025 12:00 AM"
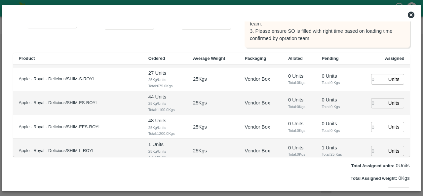
scroll to position [165, 0]
click at [411, 16] on icon at bounding box center [411, 15] width 7 height 7
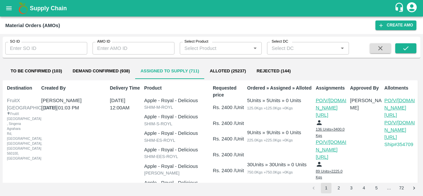
click at [391, 102] on p "PO/V/S.O.FR/169918" at bounding box center [401, 108] width 32 height 22
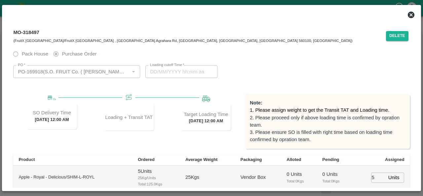
type input "23/08/2025 12:00 AM"
click at [401, 36] on button "Delete" at bounding box center [397, 36] width 22 height 10
type input "19/08/2025 04:48 AM"
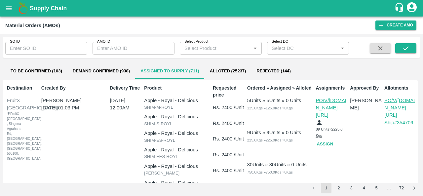
click at [328, 102] on p "PO/V/S.O.FR/169918" at bounding box center [332, 108] width 32 height 22
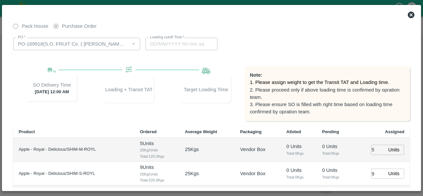
type input "19/08/2025 03:48 AM"
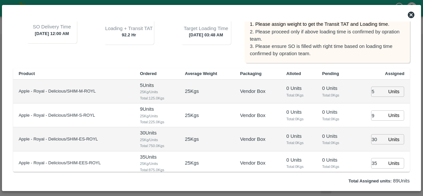
scroll to position [50, 0]
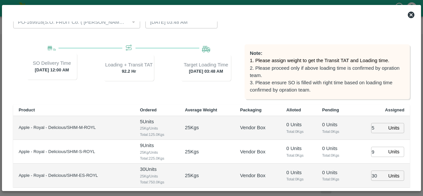
click at [410, 15] on icon at bounding box center [411, 15] width 7 height 7
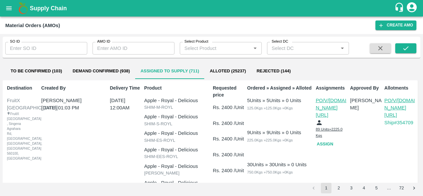
click at [395, 103] on p "PO/V/S.O.FR/169918" at bounding box center [401, 108] width 32 height 22
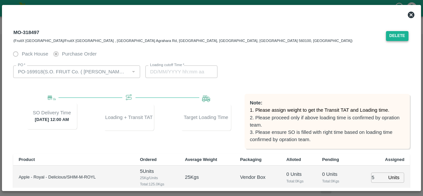
click at [397, 38] on button "Delete" at bounding box center [397, 36] width 22 height 10
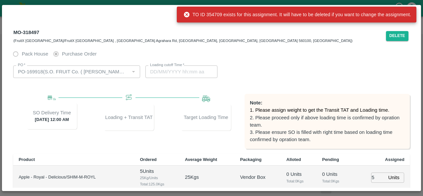
type input "19/08/2025 03:48 AM"
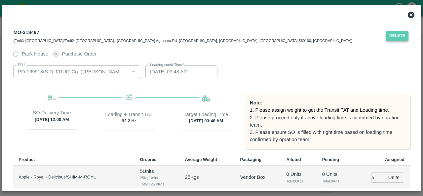
click at [398, 35] on button "Delete" at bounding box center [397, 36] width 22 height 10
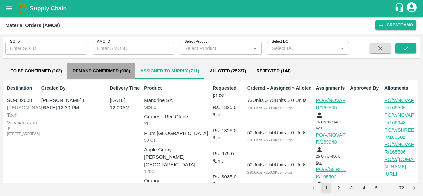
click at [110, 71] on button "Demand Confirmed (938)" at bounding box center [101, 71] width 68 height 16
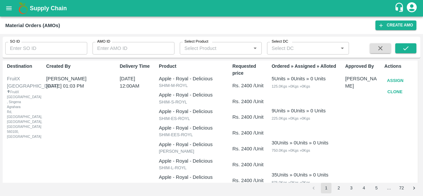
scroll to position [22, 0]
click at [399, 90] on button "Clone" at bounding box center [395, 92] width 21 height 12
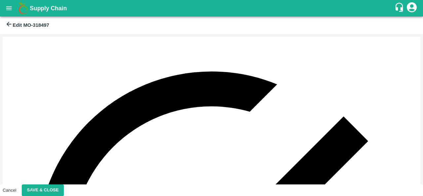
type input "DD/MM/YYYY hh:mm aa"
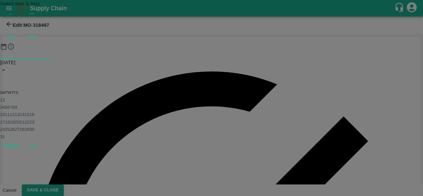
click at [34, 125] on button "23" at bounding box center [31, 122] width 5 height 5
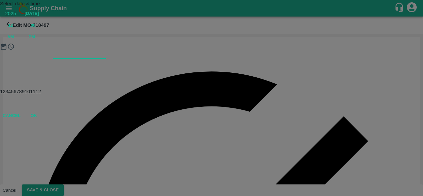
type input "23/08/2025 12:00 AM"
click at [302, 90] on div "Select date & time 2025 Aug 23 12 : 00 AM PM 1 2 3 4 5 6 7 8 9 10 11 12 Cancel …" at bounding box center [211, 60] width 423 height 121
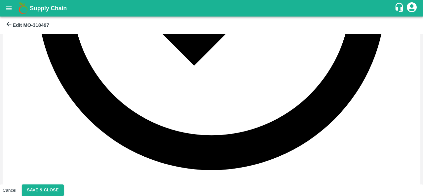
scroll to position [251, 0]
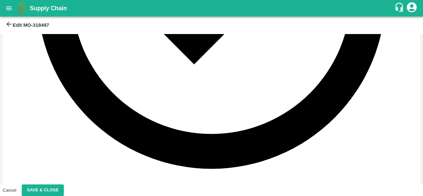
type input "SHIM-S-ROYL"
type input "27"
type input "SHIM-ES-ROYL"
type input "44"
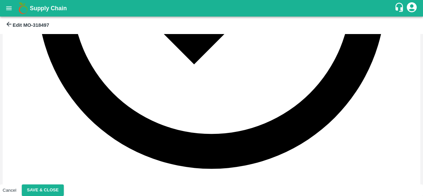
type input "SHIM-EES-ROYL"
type input "48"
type input "SHIM-L-ROYL"
type input "1"
type input "SHIM-M-ROYL"
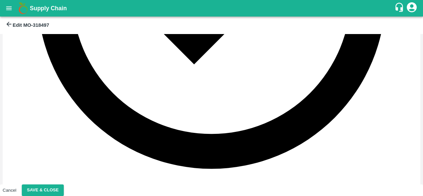
type input "2"
type input "SHIM-S-ROYL"
type input "9"
type input "SHIM-ES-ROYL"
type input "26"
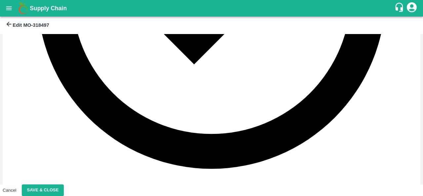
type input "SHIM-EES-ROYL"
type input "36"
type input "SHIM-L-ROYL"
type input "2"
type input "SHIM-M-ROYL"
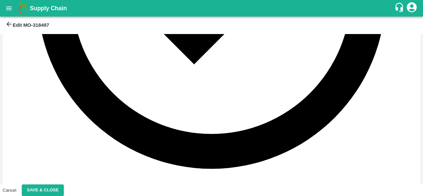
type input "6"
type input "SHIM-S-ROYL"
type input "19"
type input "SHIM-ES-ROYL"
type input "31"
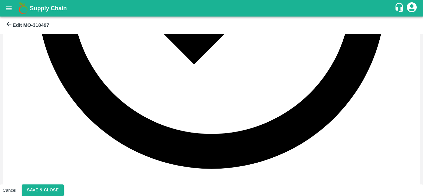
type input "SHIM-EES-ROYL"
type input "30"
type input "SHIM-S-ROYL"
type input "5"
type input "SHIM-ES-ROYL"
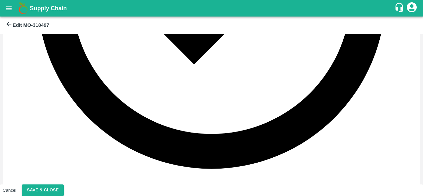
type input "9"
type input "SHIM-EES-ROYL"
type input "8"
type input "[PERSON_NAME]"
type input "5"
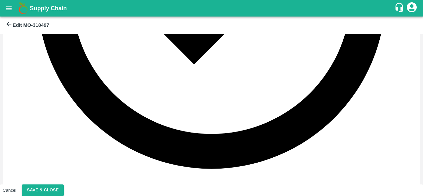
type input "SHIM-L-ROYL"
type input "3"
type input "SHIM-M-ROYL"
type input "10"
type input "SHIM-S-ROYL"
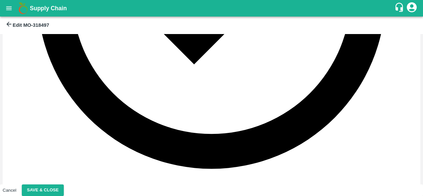
type input "17"
type input "SHIM-ES-ROYL"
type input "26"
type input "SHIM-EES-ROYL"
type input "13"
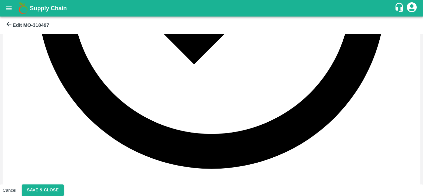
type input "[PERSON_NAME]"
type input "14"
type input "SHIM-M-ROYL"
type input "1"
type input "SHIM-S-ROYL"
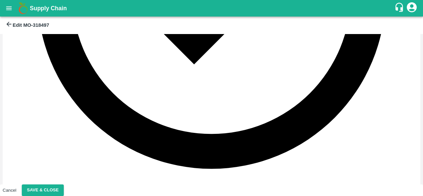
type input "5"
type input "SHIM-ES-ROYL"
type input "44"
type input "SHIM-EES-ROYL"
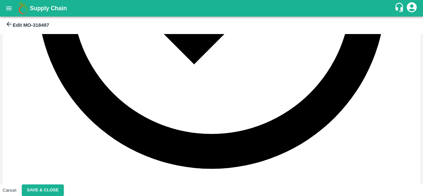
type input "48"
type input "SHIM-L-ROYL"
type input "1"
type input "SHIM-M-ROYL"
type input "2"
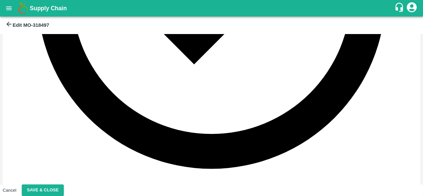
type input "SHIM-S-ROYL"
type input "9"
type input "SHIM-ES-ROYL"
type input "26"
type input "SHIM-EES-ROYL"
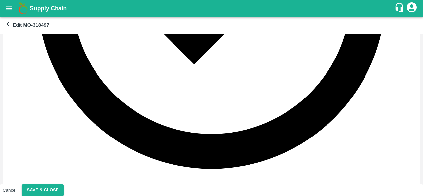
type input "36"
type input "SHIM-L-ROYL"
type input "2"
type input "SHIM-M-ROYL"
type input "6"
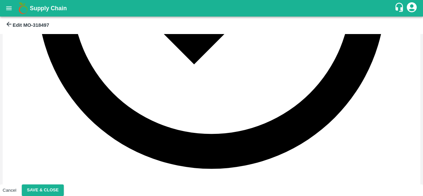
type input "SHIM-S-ROYL"
type input "19"
type input "SHIM-ES-ROYL"
type input "31"
type input "SHIM-EES-ROYL"
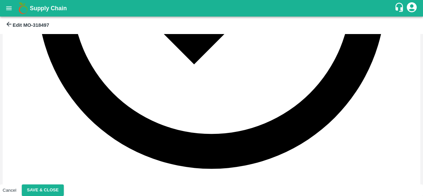
type input "30"
type input "SHIM-S-ROYL"
type input "5"
type input "SHIM-ES-ROYL"
type input "9"
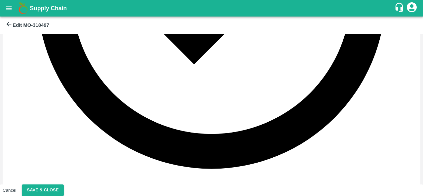
type input "SHIM-EES-ROYL"
type input "8"
type input "[PERSON_NAME]"
type input "5"
type input "SHIM-L-ROYL"
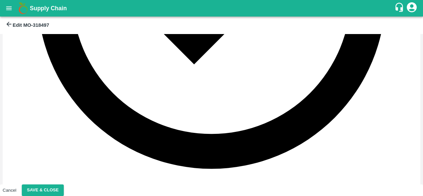
type input "3"
type input "SHIM-M-ROYL"
type input "10"
type input "SHIM-S-ROYL"
type input "17"
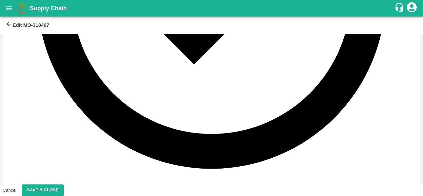
type input "SHIM-ES-ROYL"
type input "26"
type input "SHIM-EES-ROYL"
type input "13"
type input "[PERSON_NAME]"
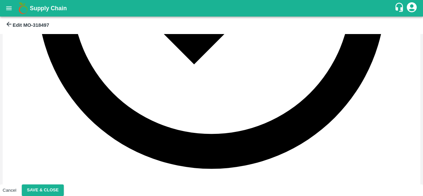
type input "14"
type input "SHIM-M-ROYL"
type input "1"
type input "SHIM-S-ROYL"
type input "5"
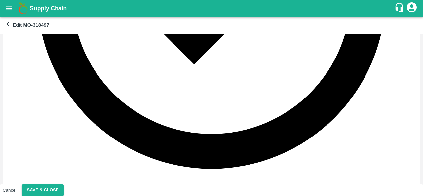
type input "SHIM-EES-ROYL"
type input "48"
type input "SHIM-L-ROYL"
type input "1"
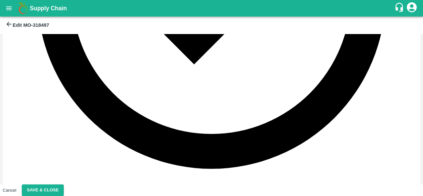
type input "SHIM-M-ROYL"
type input "2"
type input "SHIM-S-ROYL"
type input "9"
type input "SHIM-ES-ROYL"
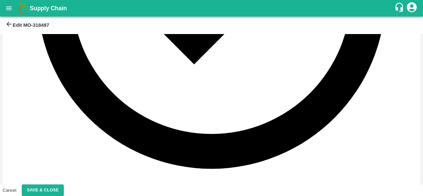
type input "26"
type input "SHIM-EES-ROYL"
type input "36"
type input "SHIM-L-ROYL"
type input "2"
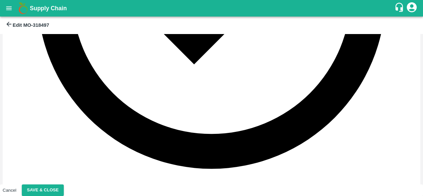
type input "SHIM-M-ROYL"
type input "6"
type input "SHIM-S-ROYL"
type input "19"
type input "SHIM-ES-ROYL"
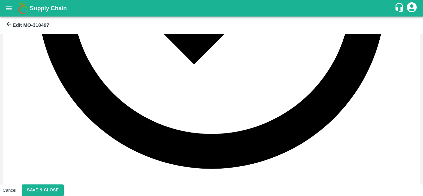
type input "31"
type input "SHIM-EES-ROYL"
type input "30"
type input "SHIM-S-ROYL"
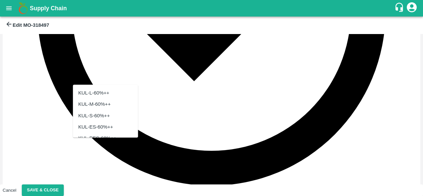
scroll to position [2013, 0]
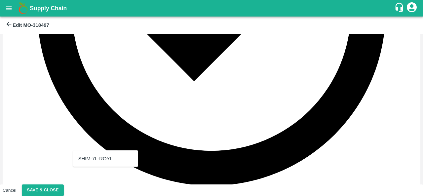
click at [99, 158] on div "SHIM-7L-ROYL" at bounding box center [95, 158] width 34 height 7
click at [64, 187] on button "Save & Close" at bounding box center [43, 191] width 42 height 12
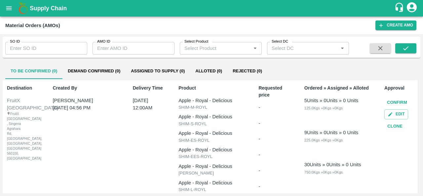
click at [393, 103] on button "Confirm" at bounding box center [397, 103] width 25 height 12
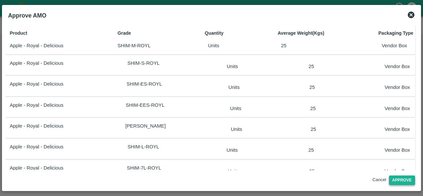
click at [402, 184] on button "Approve" at bounding box center [402, 181] width 26 height 10
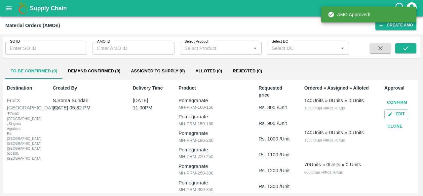
click at [103, 71] on button "Demand Confirmed (0)" at bounding box center [94, 71] width 63 height 16
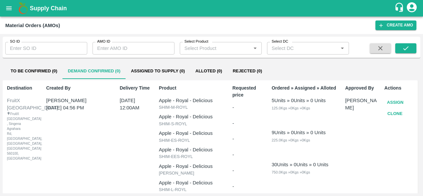
click at [393, 101] on button "Assign" at bounding box center [396, 103] width 22 height 12
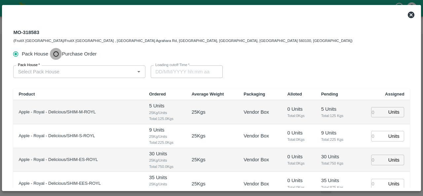
click at [61, 55] on input "Purchase Order" at bounding box center [56, 54] width 12 height 12
click at [51, 74] on input "PO   *" at bounding box center [71, 71] width 112 height 9
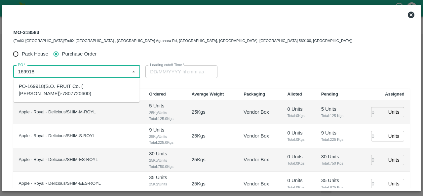
click at [80, 86] on div "PO-169918(S.O. FRUIT Co. ( Sardevan Singh)-7807720600)" at bounding box center [77, 90] width 116 height 15
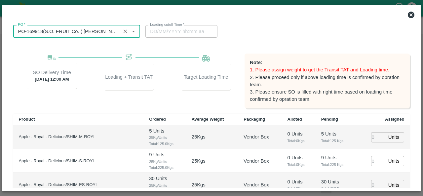
scroll to position [40, 0]
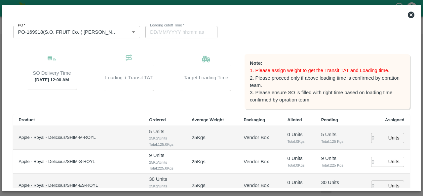
click at [412, 15] on icon at bounding box center [411, 15] width 7 height 7
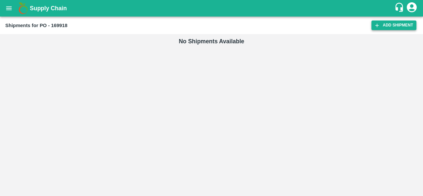
click at [391, 27] on link "Add Shipment" at bounding box center [394, 26] width 45 height 10
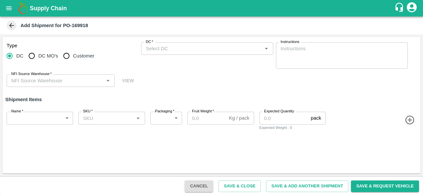
click at [40, 52] on label "DC MO's" at bounding box center [41, 55] width 33 height 13
click at [38, 52] on input "DC MO's" at bounding box center [31, 55] width 13 height 13
radio input "true"
click at [187, 50] on input "DC (Material Orders)   *" at bounding box center [201, 48] width 117 height 9
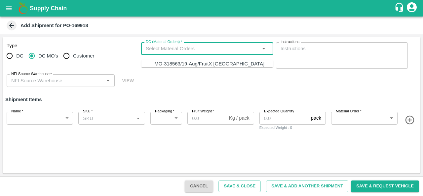
click at [184, 64] on div "MO-318563/19-Aug/FruitX [GEOGRAPHIC_DATA]" at bounding box center [209, 63] width 110 height 7
type input "MO-318563/19-Aug/FruitX [GEOGRAPHIC_DATA]"
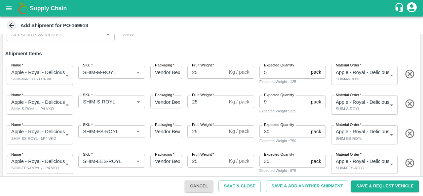
scroll to position [81, 0]
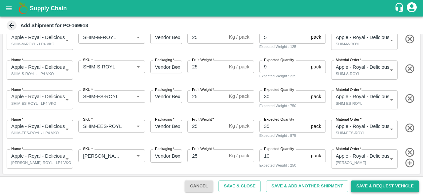
click at [367, 188] on button "Save & Request Vehicle" at bounding box center [385, 187] width 68 height 12
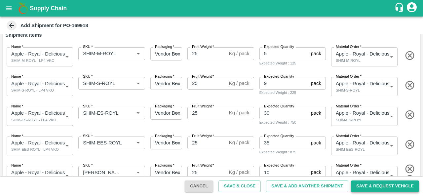
scroll to position [88, 0]
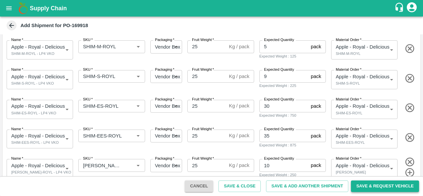
click at [375, 186] on button "Save & Request Vehicle" at bounding box center [385, 187] width 68 height 12
click at [310, 184] on button "Save & Add Another Shipment" at bounding box center [307, 187] width 82 height 12
click at [308, 184] on button "Save & Add Another Shipment" at bounding box center [307, 187] width 82 height 12
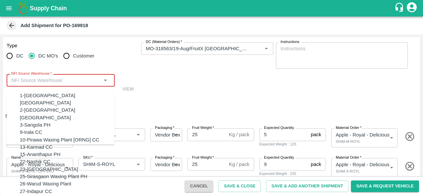
click at [73, 78] on input "NFI Source Warehouse   *" at bounding box center [55, 80] width 93 height 9
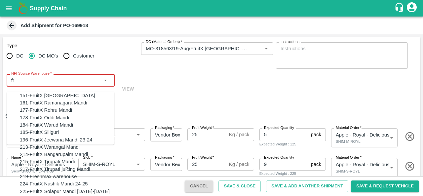
click at [50, 94] on div "151-FruitX [GEOGRAPHIC_DATA]" at bounding box center [67, 95] width 95 height 7
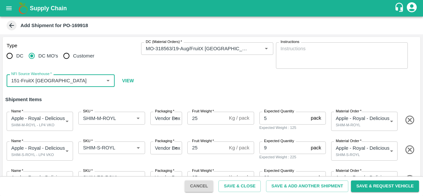
type input "151-FruitX [GEOGRAPHIC_DATA]"
click at [164, 83] on div "Type DC DC MO's Customer DC (Material Orders)   * DC (Material Orders)   * Inst…" at bounding box center [212, 65] width 418 height 56
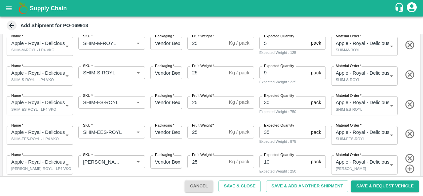
scroll to position [81, 0]
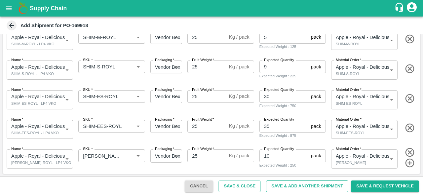
click at [299, 185] on button "Save & Add Another Shipment" at bounding box center [307, 187] width 82 height 12
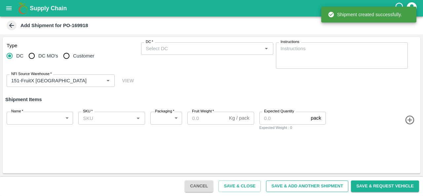
radio input "true"
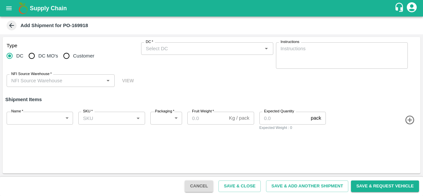
click at [34, 55] on input "DC MO's" at bounding box center [31, 55] width 13 height 13
radio input "true"
click at [163, 45] on label "DC (Material Orders)   *" at bounding box center [164, 41] width 36 height 5
click at [163, 45] on input "DC (Material Orders)   *" at bounding box center [201, 48] width 117 height 9
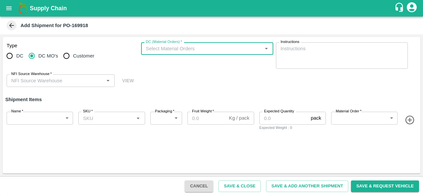
click at [193, 49] on input "DC (Material Orders)   *" at bounding box center [201, 48] width 117 height 9
click at [179, 65] on div "MO-318563/19-Aug/FruitX [GEOGRAPHIC_DATA]" at bounding box center [209, 63] width 110 height 7
type input "MO-318563/19-Aug/FruitX [GEOGRAPHIC_DATA]"
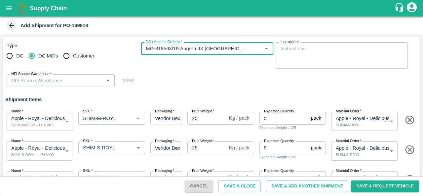
click at [66, 121] on body "Supply Chain Add Shipment for PO-169918 Type DC DC MO's Customer DC (Material O…" at bounding box center [211, 98] width 423 height 196
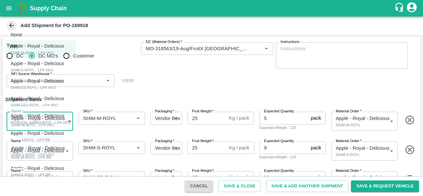
click at [54, 136] on p "Apple - Royal - Delicious" at bounding box center [38, 133] width 54 height 7
type input "1920695"
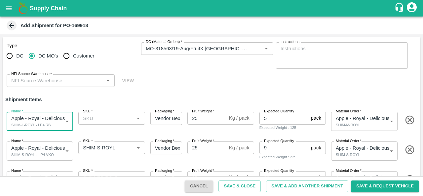
click at [51, 149] on body "Supply Chain Add Shipment for PO-169918 Type DC DC MO's Customer DC (Material O…" at bounding box center [211, 98] width 423 height 196
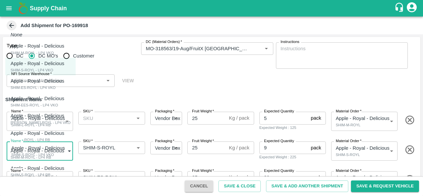
click at [49, 154] on p "Apple - Royal - Delicious" at bounding box center [38, 150] width 54 height 7
type input "1920696"
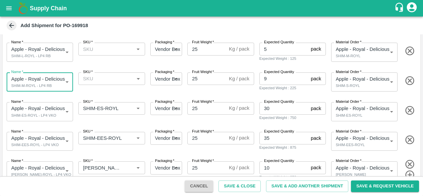
scroll to position [81, 0]
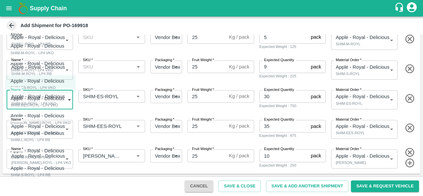
click at [54, 100] on body "Supply Chain Add Shipment for PO-169918 Type DC DC MO's Customer DC (Material O…" at bounding box center [211, 98] width 423 height 196
click at [45, 171] on p "Apple - Royal - Delicious" at bounding box center [38, 168] width 54 height 7
type input "1920697"
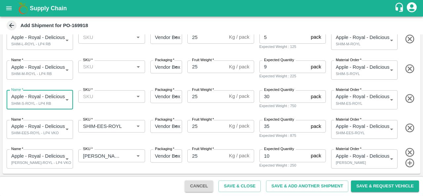
click at [58, 127] on body "Supply Chain Add Shipment for PO-169918 Type DC DC MO's Customer DC (Material O…" at bounding box center [211, 98] width 423 height 196
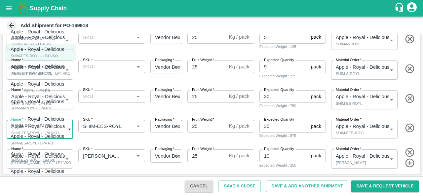
scroll to position [52, 0]
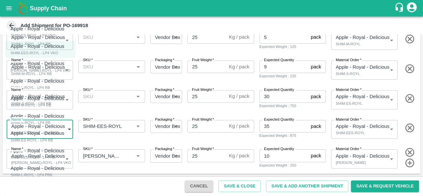
click at [52, 138] on div "SHIM-ES-ROYL - LP4 RB" at bounding box center [39, 140] width 57 height 6
type input "1920698"
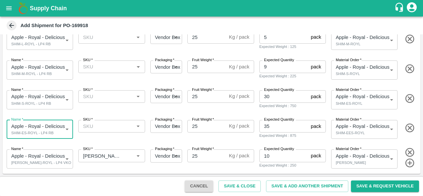
click at [53, 164] on body "Supply Chain Add Shipment for PO-169918 Type DC DC MO's Customer DC (Material O…" at bounding box center [211, 98] width 423 height 196
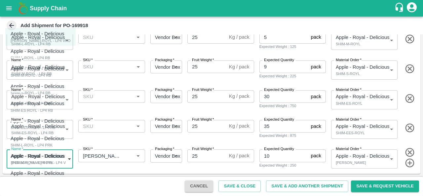
scroll to position [83, 0]
click at [53, 106] on p "Apple - Royal - Delicious" at bounding box center [38, 102] width 54 height 7
type input "1920698"
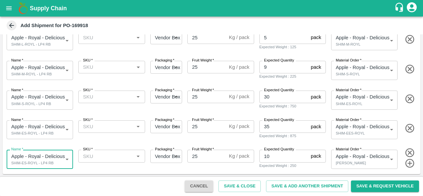
scroll to position [81, 0]
click at [64, 158] on body "Supply Chain Add Shipment for PO-169918 Type DC DC MO's Customer DC (Material O…" at bounding box center [211, 98] width 423 height 196
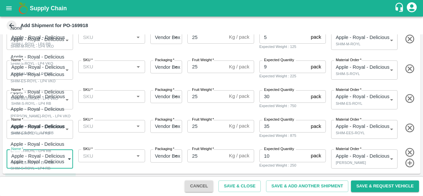
scroll to position [0, 0]
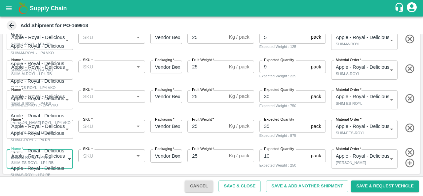
click at [52, 124] on div "[PERSON_NAME]-ROYL - LP4 VKO" at bounding box center [41, 123] width 60 height 6
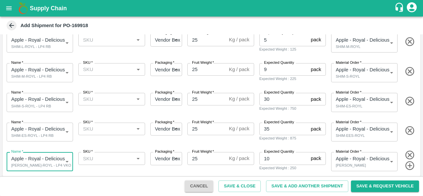
scroll to position [81, 0]
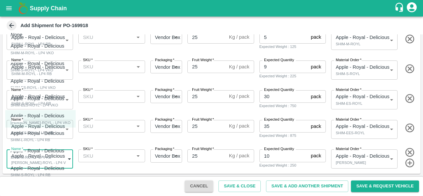
click at [65, 158] on body "Supply Chain Add Shipment for PO-169918 Type DC DC MO's Customer DC (Material O…" at bounding box center [211, 98] width 423 height 196
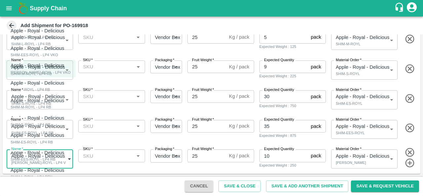
scroll to position [53, 0]
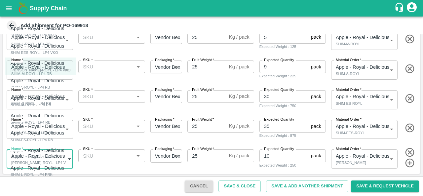
click at [38, 152] on p "Apple - Royal - Delicious" at bounding box center [38, 150] width 54 height 7
type input "1920699"
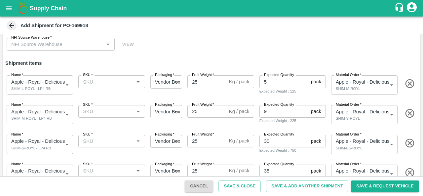
scroll to position [33, 0]
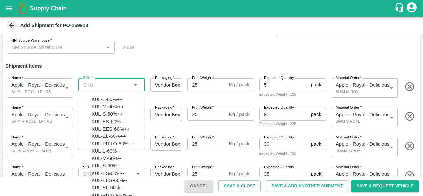
click at [99, 89] on input "SKU   *" at bounding box center [106, 84] width 52 height 9
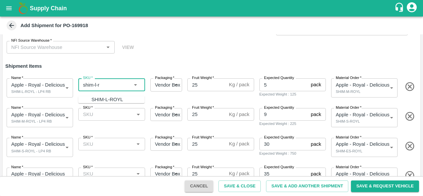
click at [101, 102] on div "SHIM-L-ROYL" at bounding box center [108, 99] width 32 height 7
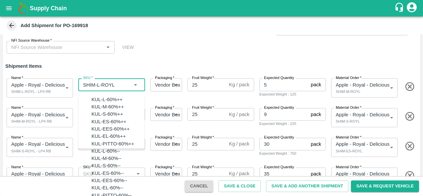
scroll to position [1809, 0]
drag, startPoint x: 115, startPoint y: 84, endPoint x: 75, endPoint y: 84, distance: 40.0
click at [75, 84] on div "Name   * Apple - Royal - Delicious SHIM-L-ROYL - LP4 RB 1920695 Name SKU   * SK…" at bounding box center [210, 86] width 421 height 32
type input "SHIM-L-ROYL"
click at [75, 84] on div "Name   * Apple - Royal - Delicious SHIM-L-ROYL - LP4 RB 1920695 Name SKU   * SK…" at bounding box center [210, 86] width 421 height 32
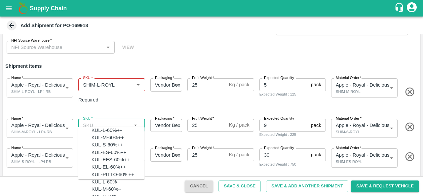
click at [103, 121] on input "SKU   *" at bounding box center [106, 125] width 52 height 9
paste input "SHIM-L-ROYL"
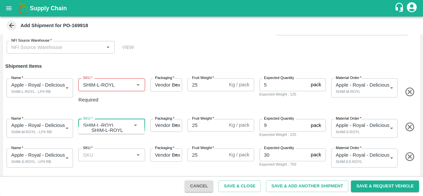
click at [99, 121] on input "SKU   *" at bounding box center [106, 125] width 52 height 9
click at [101, 129] on div "SHIM-M-ROYL" at bounding box center [108, 130] width 33 height 7
type input "SHIM-M-ROYL"
click at [97, 151] on input "SKU   *" at bounding box center [106, 155] width 52 height 9
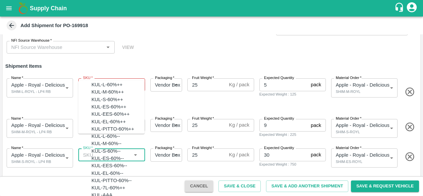
paste input "SHIM-L-ROYL"
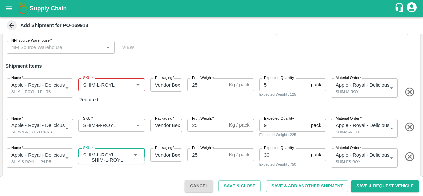
click at [99, 151] on input "SKU   *" at bounding box center [106, 155] width 52 height 9
click at [102, 159] on div "SHIM-S-ROYL" at bounding box center [108, 159] width 32 height 7
type input "SHIM-S-ROYL"
click at [116, 83] on input "SKU   *" at bounding box center [101, 84] width 43 height 9
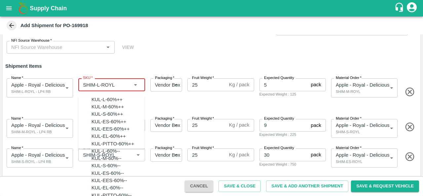
click at [116, 83] on input "SKU   *" at bounding box center [101, 84] width 43 height 9
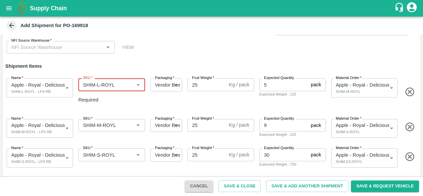
click at [97, 178] on div "SKU   *" at bounding box center [111, 184] width 66 height 13
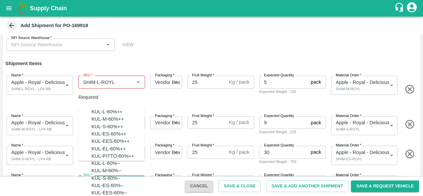
scroll to position [30, 0]
click at [137, 94] on p "Required" at bounding box center [111, 97] width 66 height 7
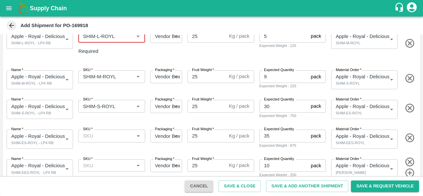
scroll to position [81, 0]
click at [95, 132] on input "SKU   *" at bounding box center [106, 136] width 52 height 9
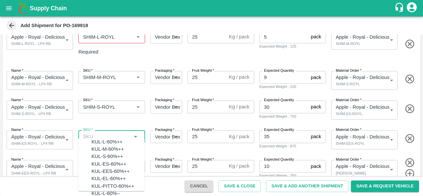
paste input "SHIM-L-ROYL"
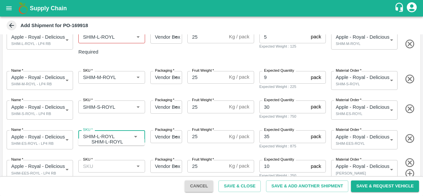
click at [98, 132] on input "SKU   *" at bounding box center [106, 136] width 52 height 9
click at [99, 141] on div "SHIM-ES-ROYL" at bounding box center [109, 141] width 35 height 7
type input "SHIM-ES-ROYL"
click at [97, 162] on input "SKU   *" at bounding box center [106, 166] width 52 height 9
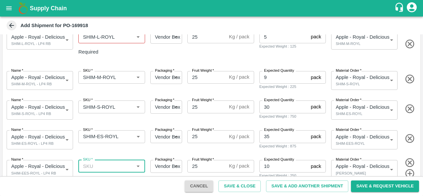
paste input "SHIM-L-ROYL"
click at [98, 162] on input "SKU   *" at bounding box center [106, 166] width 52 height 9
click at [107, 172] on div "SHIM-ES-ROYL" at bounding box center [109, 171] width 35 height 7
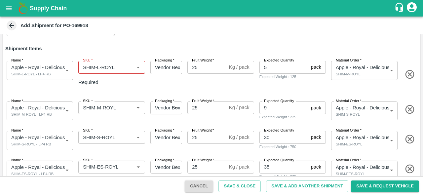
scroll to position [51, 0]
type input "SHIM-ES-ROYL"
click at [267, 69] on input "5" at bounding box center [284, 67] width 49 height 13
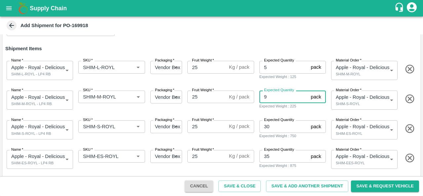
click at [268, 99] on input "9" at bounding box center [284, 97] width 49 height 13
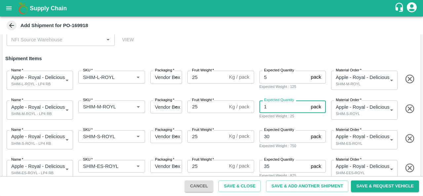
scroll to position [42, 0]
type input "12"
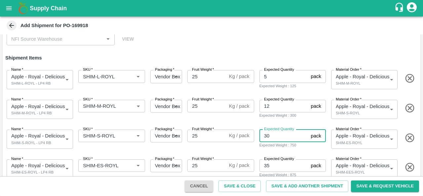
click at [273, 136] on input "30" at bounding box center [284, 136] width 49 height 13
type input "3"
type input "27"
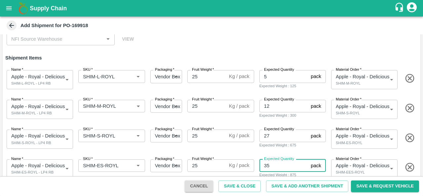
click at [269, 163] on input "35" at bounding box center [284, 165] width 49 height 13
type input "3"
type input "44"
click at [295, 153] on div "Name   * Apple - Royal - Delicious SHIM-ES-ROYL - LP4 RB 1920698 Name SKU   * S…" at bounding box center [210, 167] width 421 height 32
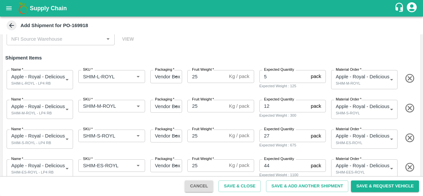
scroll to position [81, 0]
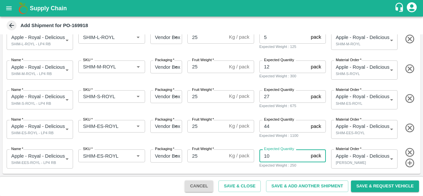
click at [274, 153] on input "10" at bounding box center [284, 156] width 49 height 13
type input "1"
type input "48"
click at [318, 143] on div "Name   * Apple - Royal - Delicious SHIM-EES-ROYL - LP4 RB 1920699 Name SKU   * …" at bounding box center [210, 158] width 421 height 32
click at [327, 186] on button "Save & Add Another Shipment" at bounding box center [307, 187] width 82 height 12
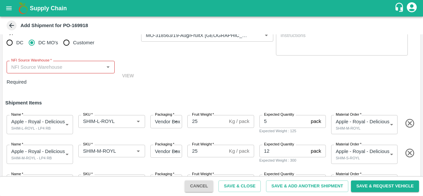
scroll to position [0, 0]
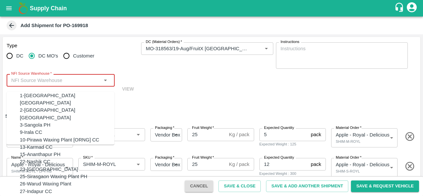
click at [59, 85] on input "NFI Source Warehouse   *" at bounding box center [55, 80] width 93 height 9
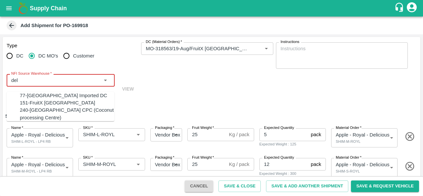
type input "del"
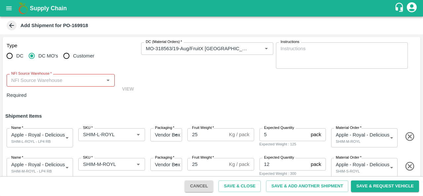
click at [168, 91] on div "Type DC DC MO's Customer DC (Material Orders)   * DC (Material Orders)   * Inst…" at bounding box center [212, 73] width 418 height 72
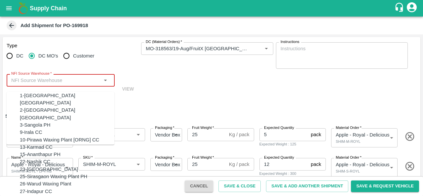
click at [76, 78] on input "NFI Source Warehouse   *" at bounding box center [55, 80] width 93 height 9
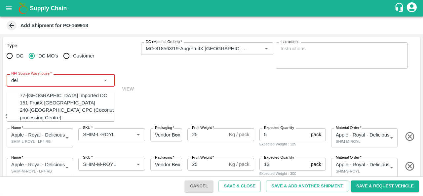
click at [45, 107] on div "151-FruitX [GEOGRAPHIC_DATA]" at bounding box center [57, 102] width 75 height 7
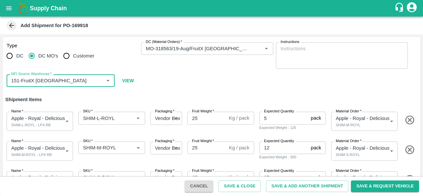
scroll to position [81, 0]
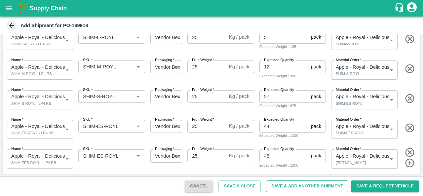
type input "151-FruitX [GEOGRAPHIC_DATA]"
click at [288, 189] on button "Save & Add Another Shipment" at bounding box center [307, 187] width 82 height 12
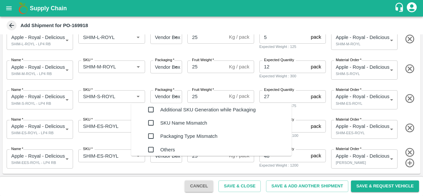
click at [215, 111] on div "Additional SKU Generation while Packaging" at bounding box center [208, 109] width 96 height 13
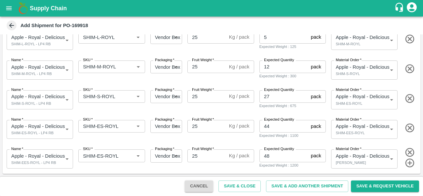
type textarea "added new sku"
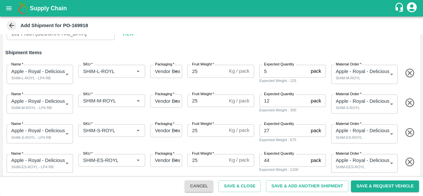
scroll to position [0, 0]
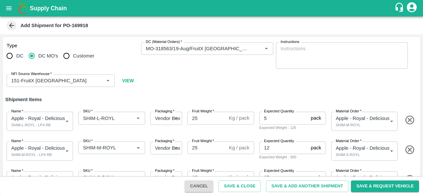
click at [204, 187] on button "Cancel" at bounding box center [199, 187] width 28 height 12
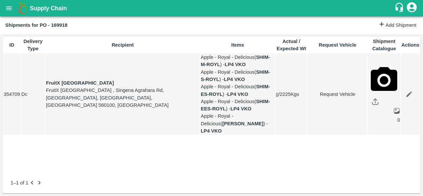
click at [407, 27] on link "Add Shipment" at bounding box center [397, 26] width 38 height 10
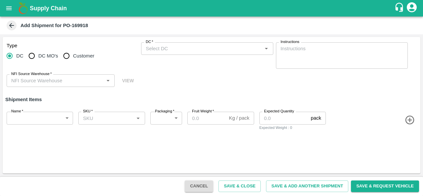
click at [43, 56] on span "DC MO's" at bounding box center [48, 55] width 20 height 7
click at [38, 56] on input "DC MO's" at bounding box center [31, 55] width 13 height 13
radio input "true"
click at [181, 47] on input "DC (Material Orders)   *" at bounding box center [201, 48] width 117 height 9
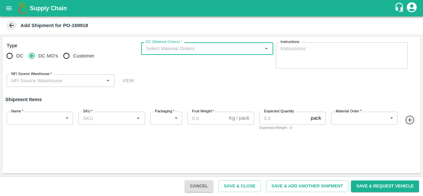
click at [171, 49] on input "DC (Material Orders)   *" at bounding box center [201, 48] width 117 height 9
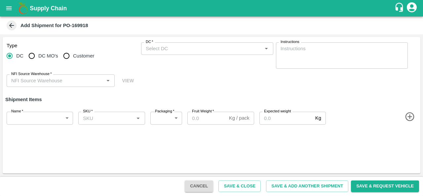
click at [36, 58] on input "DC MO's" at bounding box center [31, 55] width 13 height 13
radio input "true"
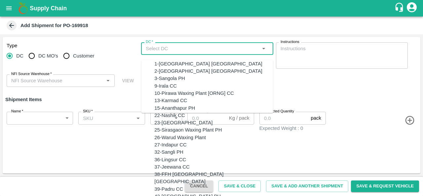
click at [177, 45] on input "DC   *" at bounding box center [201, 48] width 117 height 9
click at [38, 55] on input "DC MO's" at bounding box center [31, 55] width 13 height 13
radio input "true"
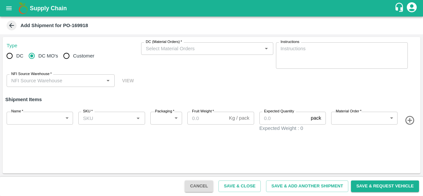
click at [168, 47] on input "DC (Material Orders)   *" at bounding box center [201, 48] width 117 height 9
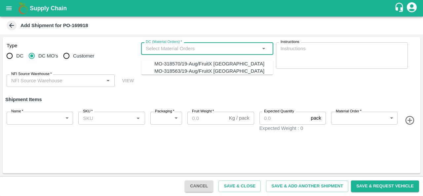
click at [168, 62] on div "MO-318570/19-Aug/FruitX [GEOGRAPHIC_DATA]" at bounding box center [209, 63] width 110 height 7
type input "MO-318570/19-Aug/FruitX [GEOGRAPHIC_DATA]"
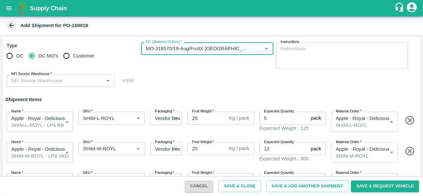
click at [58, 79] on input "NFI Source Warehouse   *" at bounding box center [55, 80] width 93 height 9
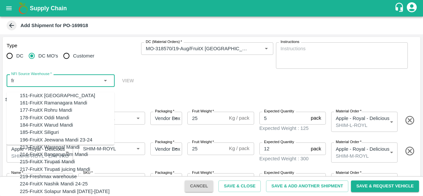
click at [50, 94] on div "151-FruitX [GEOGRAPHIC_DATA]" at bounding box center [67, 95] width 95 height 7
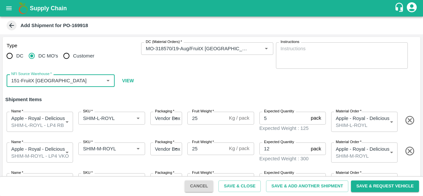
type input "151-FruitX [GEOGRAPHIC_DATA]"
click at [196, 76] on div "Type DC DC MO's Customer DC (Material Orders)   * DC (Material Orders)   * Inst…" at bounding box center [212, 65] width 418 height 56
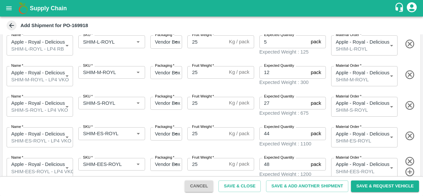
scroll to position [81, 0]
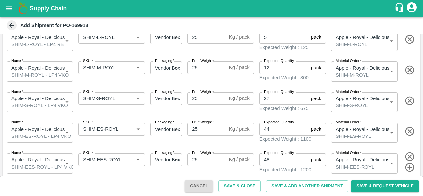
click at [61, 41] on body "Supply Chain Add Shipment for PO-169918 Type DC DC MO's Customer DC (Material O…" at bounding box center [211, 98] width 423 height 196
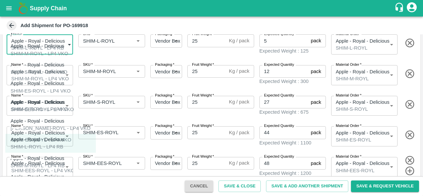
click at [58, 139] on div "Apple - Royal - Delicious SHIM-L-ROYL - LP4 RB" at bounding box center [39, 143] width 57 height 15
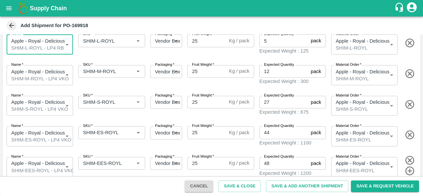
click at [51, 74] on body "Supply Chain Add Shipment for PO-169918 Type DC DC MO's Customer DC (Material O…" at bounding box center [211, 98] width 423 height 196
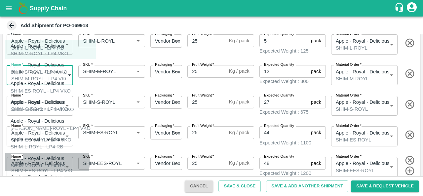
click at [47, 155] on p "Apple - Royal - Delicious" at bounding box center [38, 158] width 54 height 7
type input "1920696"
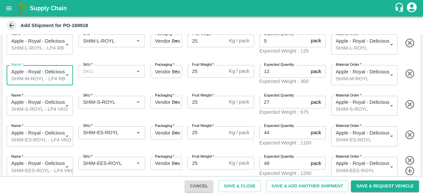
click at [61, 103] on body "Supply Chain Add Shipment for PO-169918 Type DC DC MO's Customer DC (Material O…" at bounding box center [211, 98] width 423 height 196
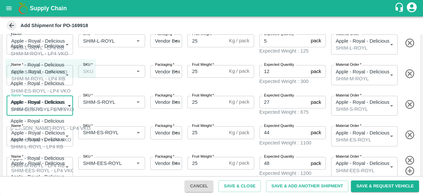
click at [54, 173] on p "Apple - Royal - Delicious" at bounding box center [38, 176] width 54 height 7
type input "1920697"
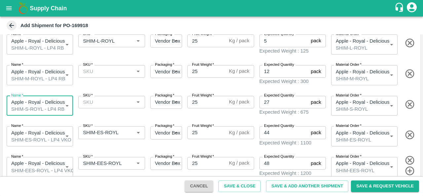
click at [56, 131] on body "Supply Chain Add Shipment for PO-169918 Type DC DC MO's Customer DC (Material O…" at bounding box center [211, 98] width 423 height 196
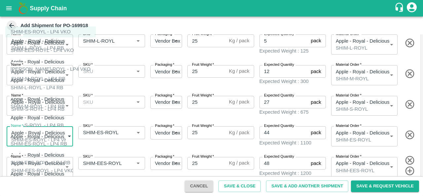
scroll to position [60, 0]
click at [42, 133] on p "Apple - Royal - Delicious" at bounding box center [38, 136] width 54 height 7
type input "1920698"
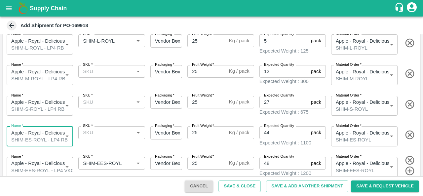
click at [49, 161] on body "Supply Chain Add Shipment for PO-169918 Type DC DC MO's Customer DC (Material O…" at bounding box center [211, 98] width 423 height 196
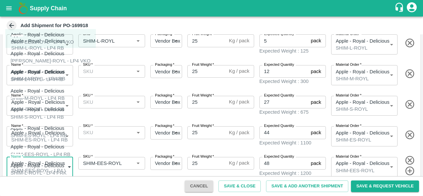
scroll to position [68, 0]
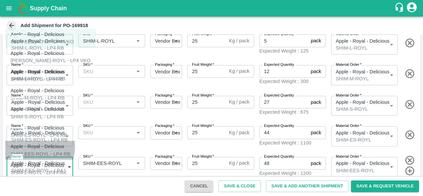
click at [32, 143] on p "Apple - Royal - Delicious" at bounding box center [39, 146] width 57 height 7
type input "1920699"
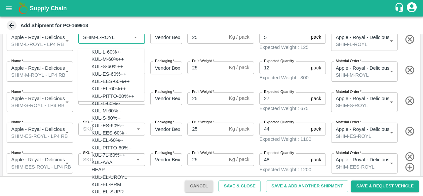
scroll to position [76, 0]
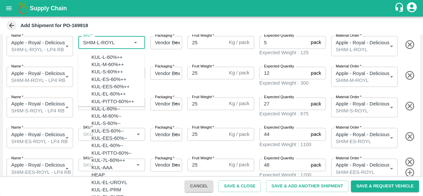
drag, startPoint x: 120, startPoint y: 36, endPoint x: 78, endPoint y: 39, distance: 42.4
click at [78, 39] on div "SKU   * SKU   *" at bounding box center [110, 44] width 69 height 23
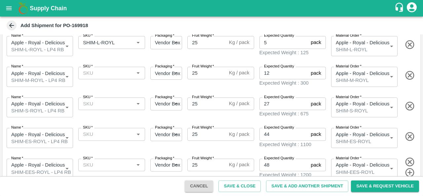
click at [116, 125] on div "SKU   * SKU   *" at bounding box center [110, 136] width 69 height 23
click at [96, 75] on input "SKU   *" at bounding box center [106, 73] width 52 height 9
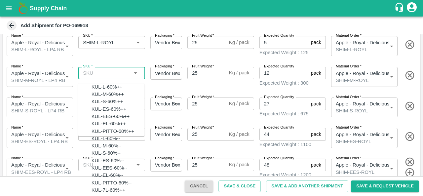
paste input "SHIM-L-ROYL"
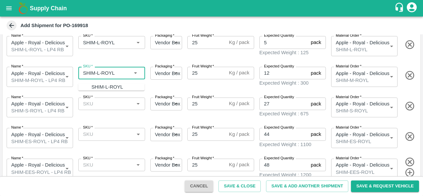
click at [98, 72] on input "SKU   *" at bounding box center [106, 73] width 52 height 9
click at [98, 84] on div "SHIM-S-ROYL" at bounding box center [108, 86] width 32 height 7
type input "SHIM-S-ROYL"
click at [100, 100] on input "SKU   *" at bounding box center [106, 104] width 52 height 9
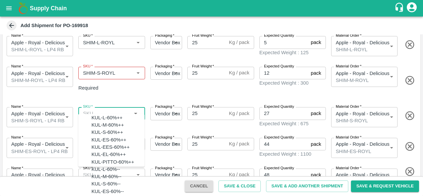
paste input "SHIM-L-ROYL"
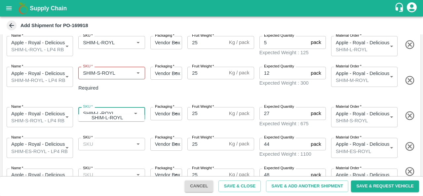
click at [99, 109] on input "SKU   *" at bounding box center [106, 113] width 52 height 9
click at [100, 118] on div "SHIM-S-ROYL" at bounding box center [108, 117] width 32 height 7
type input "SHIM-S-ROYL"
click at [99, 72] on input "SKU   *" at bounding box center [101, 73] width 43 height 9
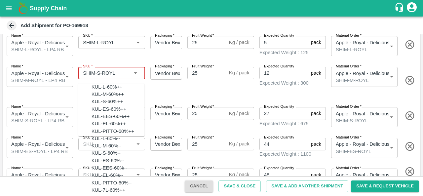
scroll to position [2013, 0]
click at [99, 72] on input "SKU   *" at bounding box center [101, 73] width 43 height 9
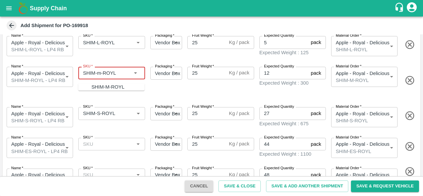
click at [101, 88] on div "SHIM-M-ROYL" at bounding box center [108, 86] width 33 height 7
type input "SHIM-M-ROYL"
click at [99, 140] on input "SKU   *" at bounding box center [106, 144] width 52 height 9
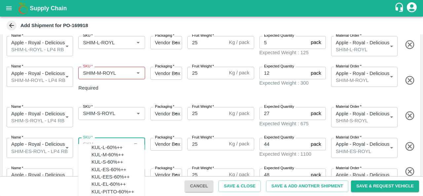
paste input "SHIM-L-ROYL"
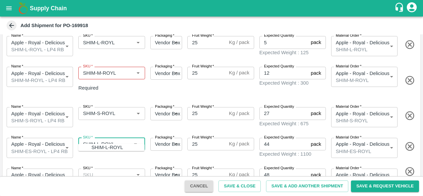
click at [97, 140] on input "SKU   *" at bounding box center [106, 144] width 52 height 9
click at [99, 147] on div "SHIM-ES-ROYL" at bounding box center [109, 147] width 35 height 7
type input "SHIM-ES-ROYL"
click at [103, 171] on input "SKU   *" at bounding box center [106, 175] width 52 height 9
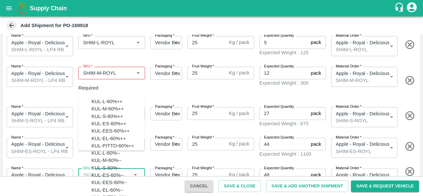
paste input "SHIM-L-ROYL"
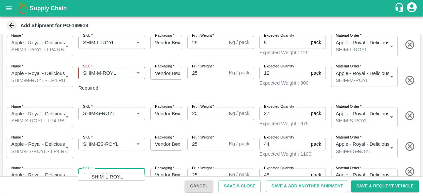
click at [100, 171] on input "SKU   *" at bounding box center [106, 175] width 52 height 9
click at [105, 174] on div "SHIM-EES-ROYL" at bounding box center [111, 176] width 39 height 7
type input "SHIM-EES-ROYL"
click at [177, 147] on div "Type DC DC MO's Customer DC (Material Orders)   * DC (Material Orders)   * Inst…" at bounding box center [212, 77] width 418 height 233
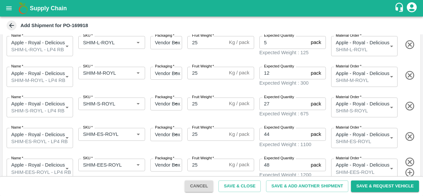
scroll to position [81, 0]
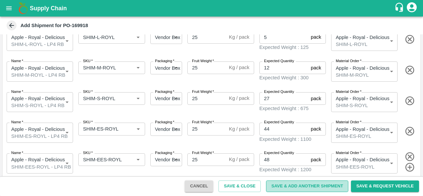
click at [304, 186] on button "Save & Add Another Shipment" at bounding box center [307, 187] width 82 height 12
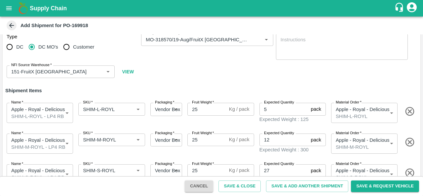
scroll to position [0, 0]
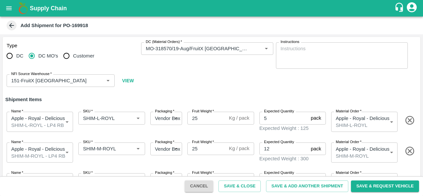
click at [187, 77] on div "Type DC DC MO's Customer DC (Material Orders)   * DC (Material Orders)   * Inst…" at bounding box center [212, 65] width 418 height 56
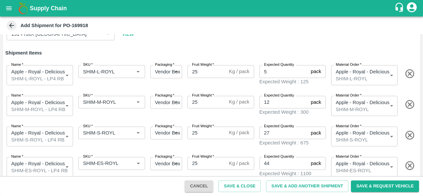
scroll to position [45, 0]
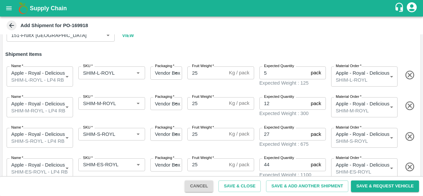
click at [228, 47] on div "Type DC DC MO's Customer DC (Material Orders)   * DC (Material Orders)   * Inst…" at bounding box center [212, 20] width 418 height 56
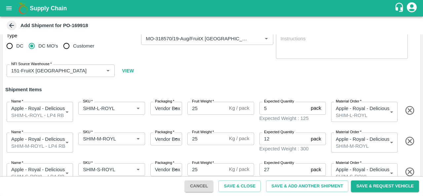
scroll to position [0, 0]
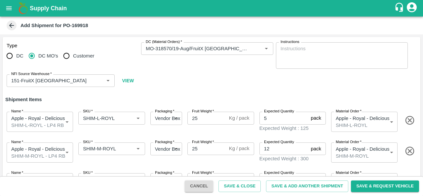
click at [234, 75] on div "Type DC DC MO's Customer DC (Material Orders)   * DC (Material Orders)   * Inst…" at bounding box center [212, 65] width 418 height 56
click at [202, 86] on div "Type DC DC MO's Customer DC (Material Orders)   * DC (Material Orders)   * Inst…" at bounding box center [212, 65] width 418 height 56
click at [8, 23] on icon at bounding box center [11, 25] width 7 height 7
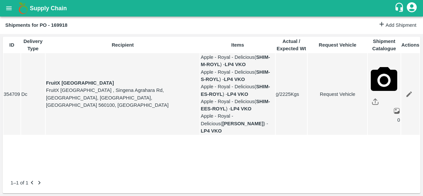
click at [411, 94] on link "Edit" at bounding box center [409, 94] width 15 height 15
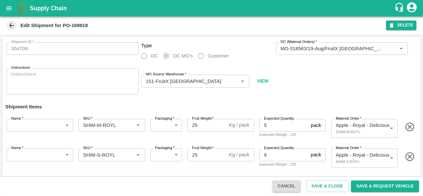
click at [396, 25] on button "DELETE" at bounding box center [401, 26] width 30 height 10
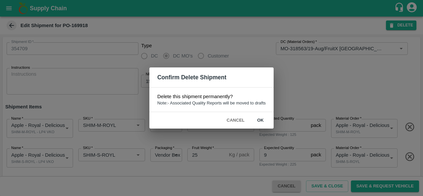
click at [345, 90] on div "Confirm Delete Shipment Delete this shipment permanently? Note:- Associated Qua…" at bounding box center [211, 98] width 423 height 196
click at [237, 121] on button "Cancel" at bounding box center [235, 121] width 23 height 12
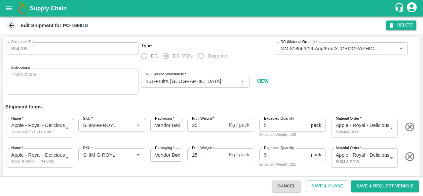
click at [360, 82] on div "Shipment ID   * 354709 Shipment ID Type DC DC MO's Customer DC (Material Orders…" at bounding box center [212, 68] width 418 height 63
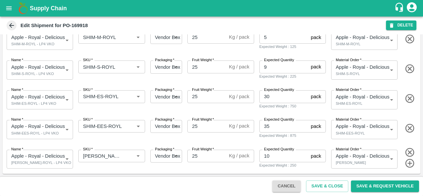
click at [405, 162] on icon "button" at bounding box center [410, 163] width 11 height 11
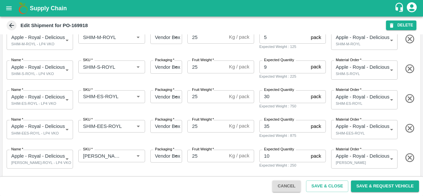
scroll to position [117, 0]
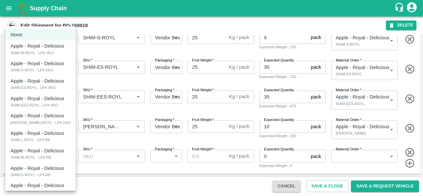
click at [42, 159] on body "Supply Chain Edit Shipment for PO-169918 DELETE Shipment ID   * 354709 Shipment…" at bounding box center [211, 98] width 423 height 196
click at [36, 134] on p "Apple - Royal - Delicious" at bounding box center [38, 133] width 54 height 7
type input "1920695"
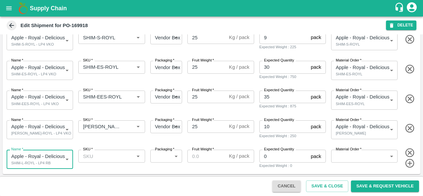
click at [109, 157] on input "SKU   *" at bounding box center [106, 156] width 52 height 9
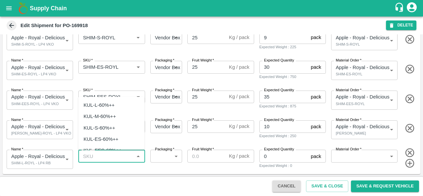
paste input "SHIM-L-ROYL"
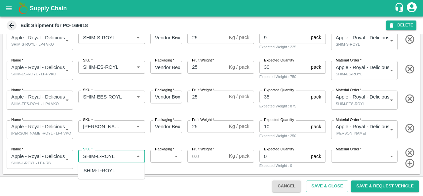
type input "SHIM-L-ROYL"
click at [161, 158] on body "Supply Chain Edit Shipment for PO-169918 DELETE Shipment ID   * 354709 Shipment…" at bounding box center [211, 98] width 423 height 196
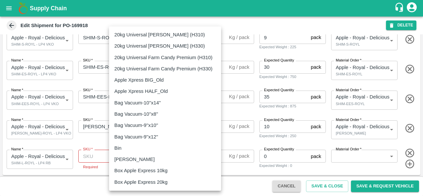
scroll to position [396, 0]
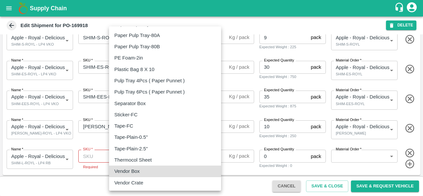
click at [137, 175] on p "Vendor Box" at bounding box center [126, 171] width 25 height 7
type input "276"
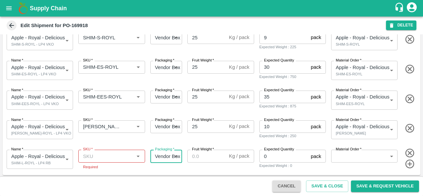
click at [200, 158] on input "Fruit Weight   *" at bounding box center [207, 156] width 39 height 13
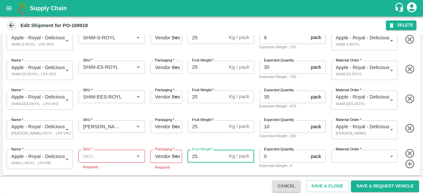
type input "25"
click at [276, 159] on input "0" at bounding box center [284, 156] width 49 height 13
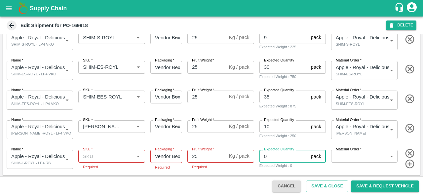
click at [101, 155] on input "SKU   *" at bounding box center [106, 156] width 52 height 9
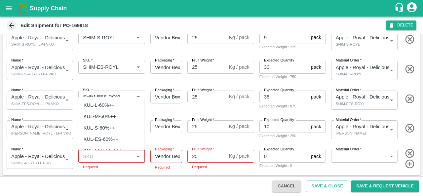
paste input "SHIM-L-ROYL"
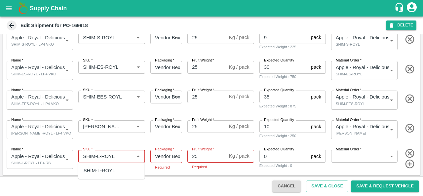
click at [112, 174] on div "SHIM-L-ROYL" at bounding box center [100, 170] width 32 height 7
type input "SHIM-L-ROYL"
click at [278, 159] on input "0" at bounding box center [284, 156] width 49 height 13
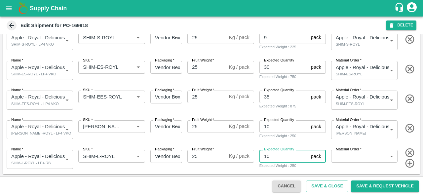
type input "10"
click at [353, 161] on body "Supply Chain Edit Shipment for PO-169918 DELETE Shipment ID   * 354709 Shipment…" at bounding box center [211, 98] width 423 height 196
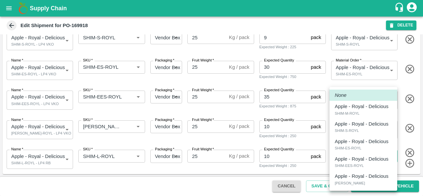
click at [401, 21] on div at bounding box center [211, 98] width 423 height 196
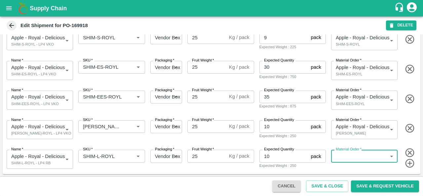
click at [401, 26] on button "DELETE" at bounding box center [401, 26] width 30 height 10
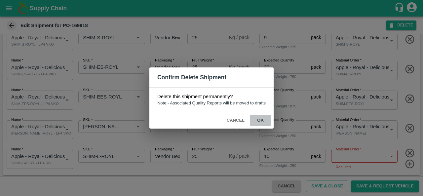
click at [264, 119] on button "ok" at bounding box center [260, 121] width 21 height 12
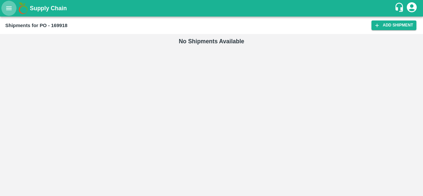
click at [12, 9] on icon "open drawer" at bounding box center [8, 8] width 7 height 7
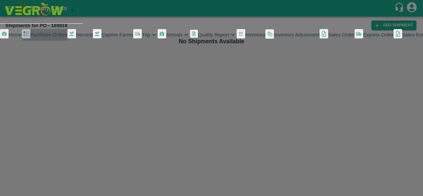
click at [50, 37] on span "Purchase Orders" at bounding box center [48, 34] width 37 height 5
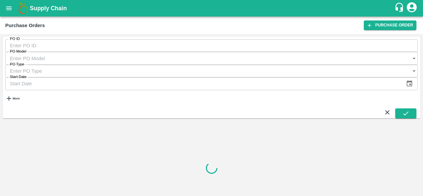
click at [20, 97] on strong "More" at bounding box center [16, 98] width 7 height 3
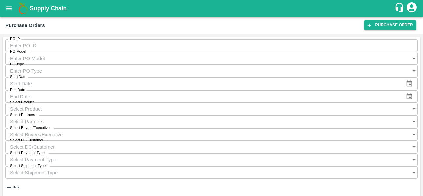
click at [320, 128] on input "Select Buyers/Executive" at bounding box center [205, 134] width 400 height 13
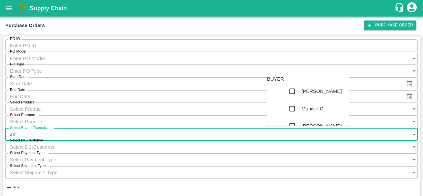
type input "anil"
click at [306, 95] on div "[PERSON_NAME]" at bounding box center [322, 91] width 40 height 7
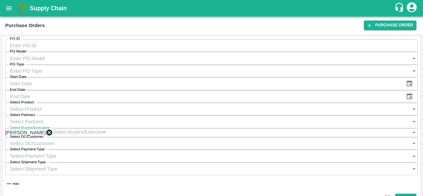
click at [413, 194] on button "submit" at bounding box center [406, 199] width 21 height 10
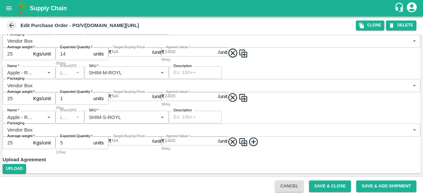
scroll to position [1541, 0]
click at [237, 144] on icon at bounding box center [233, 142] width 9 height 9
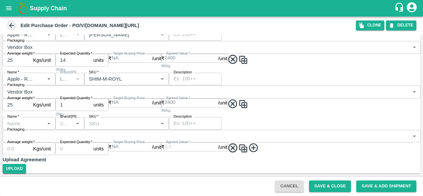
scroll to position [1535, 0]
click at [238, 145] on icon at bounding box center [233, 148] width 11 height 11
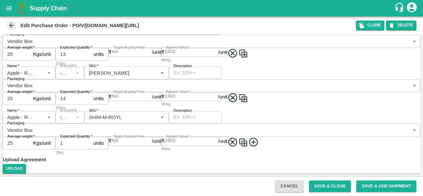
click at [238, 145] on icon at bounding box center [233, 142] width 11 height 11
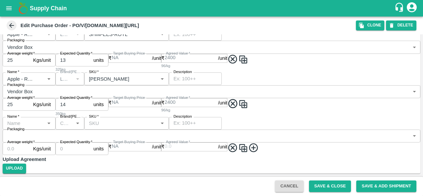
click at [238, 145] on icon at bounding box center [233, 148] width 11 height 11
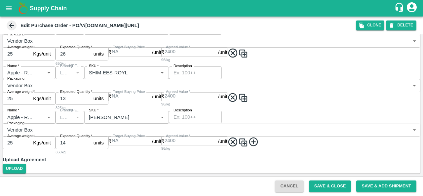
click at [238, 145] on icon at bounding box center [233, 142] width 11 height 11
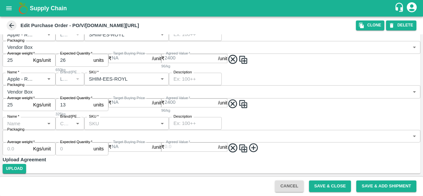
click at [237, 145] on icon at bounding box center [233, 148] width 9 height 9
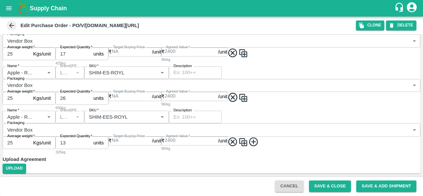
scroll to position [1399, 0]
click at [238, 145] on icon at bounding box center [233, 142] width 11 height 11
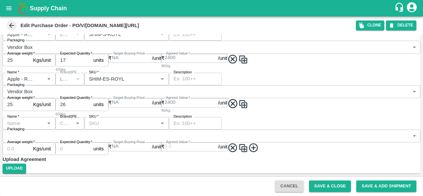
click at [237, 145] on icon at bounding box center [233, 147] width 9 height 9
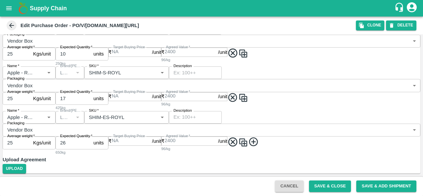
scroll to position [1351, 0]
click at [238, 145] on icon at bounding box center [233, 142] width 11 height 11
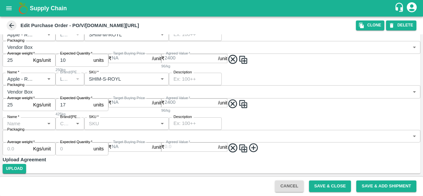
scroll to position [1344, 0]
click at [238, 145] on icon at bounding box center [233, 148] width 11 height 11
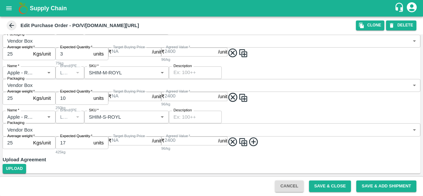
scroll to position [1303, 0]
click at [238, 145] on icon at bounding box center [233, 142] width 11 height 11
click at [238, 103] on icon at bounding box center [233, 97] width 11 height 11
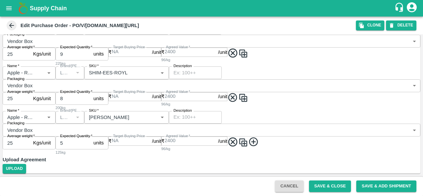
click at [238, 145] on icon at bounding box center [233, 142] width 11 height 11
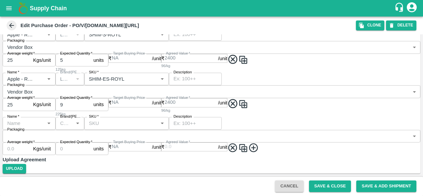
click at [238, 145] on icon at bounding box center [233, 148] width 11 height 11
click at [238, 109] on icon at bounding box center [233, 103] width 11 height 11
click at [238, 65] on icon at bounding box center [233, 59] width 11 height 11
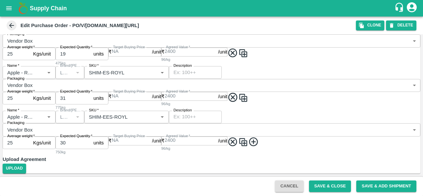
click at [238, 145] on icon at bounding box center [233, 142] width 11 height 11
click at [238, 103] on icon at bounding box center [233, 97] width 11 height 11
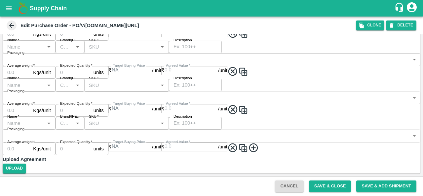
click at [192, 81] on label "Description" at bounding box center [183, 78] width 19 height 5
click at [217, 89] on textarea "Description" at bounding box center [196, 85] width 44 height 7
click at [192, 81] on label "Description" at bounding box center [183, 78] width 19 height 5
click at [217, 89] on textarea "Description" at bounding box center [196, 85] width 44 height 7
click at [192, 81] on label "Description" at bounding box center [183, 78] width 19 height 5
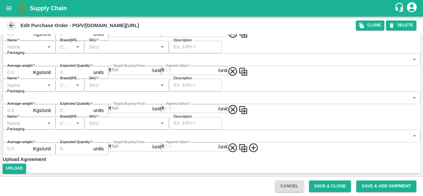
click at [217, 89] on textarea "Description" at bounding box center [196, 85] width 44 height 7
click at [192, 81] on label "Description" at bounding box center [183, 78] width 19 height 5
click at [217, 89] on textarea "Description" at bounding box center [196, 85] width 44 height 7
click at [192, 81] on label "Description" at bounding box center [183, 78] width 19 height 5
click at [217, 89] on textarea "Description" at bounding box center [196, 85] width 44 height 7
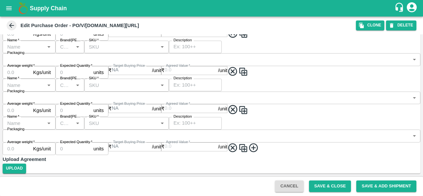
scroll to position [970, 0]
click at [237, 114] on icon at bounding box center [233, 109] width 9 height 9
click at [238, 153] on icon at bounding box center [233, 148] width 11 height 11
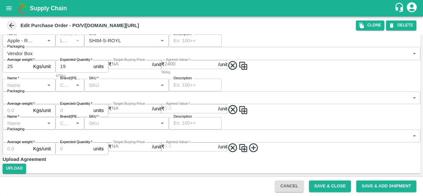
scroll to position [957, 0]
click at [237, 143] on icon at bounding box center [233, 147] width 9 height 9
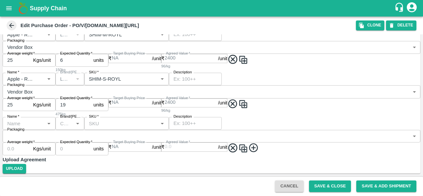
scroll to position [915, 0]
click at [237, 144] on icon at bounding box center [233, 148] width 9 height 9
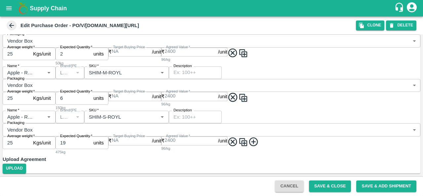
click at [237, 142] on icon at bounding box center [233, 141] width 9 height 9
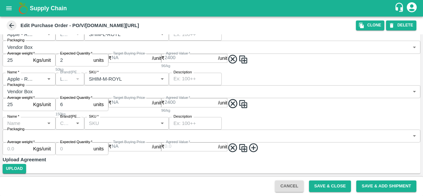
scroll to position [868, 0]
click at [237, 143] on icon at bounding box center [233, 147] width 9 height 9
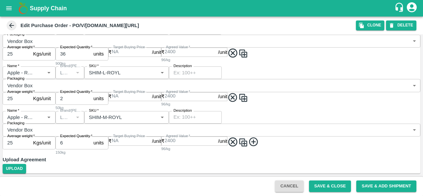
scroll to position [826, 0]
click at [237, 142] on icon at bounding box center [233, 142] width 9 height 9
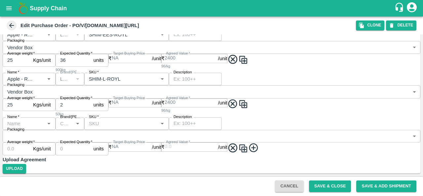
scroll to position [820, 0]
click at [237, 144] on icon at bounding box center [233, 148] width 9 height 9
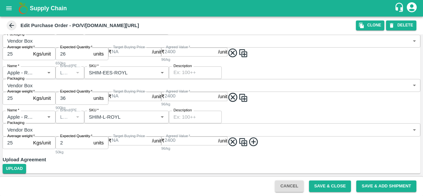
scroll to position [779, 0]
click at [237, 142] on icon at bounding box center [233, 141] width 9 height 9
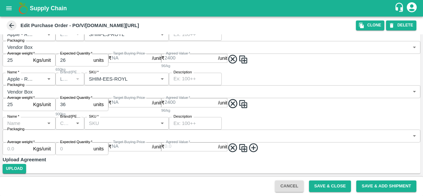
scroll to position [772, 0]
click at [237, 144] on icon at bounding box center [233, 148] width 9 height 9
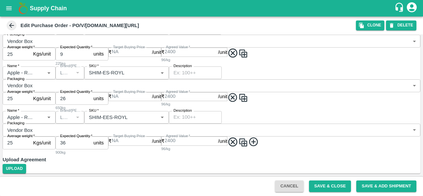
click at [237, 142] on icon at bounding box center [233, 142] width 9 height 9
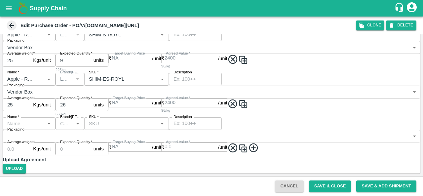
scroll to position [724, 0]
click at [237, 144] on icon at bounding box center [233, 148] width 9 height 9
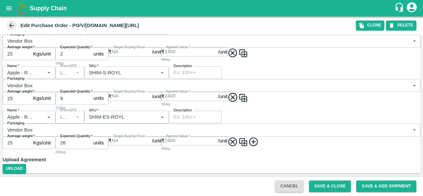
scroll to position [683, 0]
click at [237, 142] on icon at bounding box center [233, 142] width 9 height 9
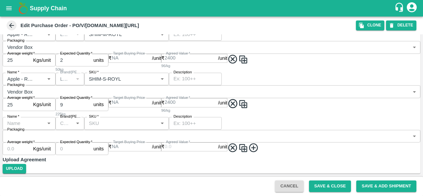
scroll to position [677, 0]
click at [237, 144] on icon at bounding box center [233, 148] width 9 height 9
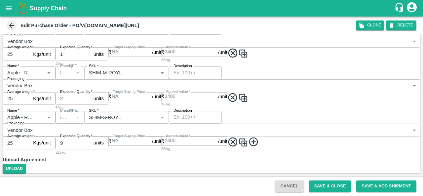
scroll to position [636, 0]
click at [237, 142] on icon at bounding box center [233, 142] width 9 height 9
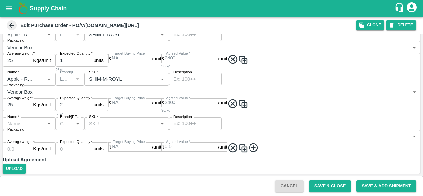
click at [237, 144] on icon at bounding box center [233, 148] width 9 height 9
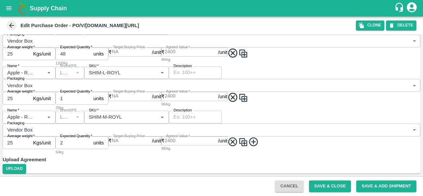
scroll to position [588, 0]
click at [237, 142] on icon at bounding box center [233, 142] width 9 height 9
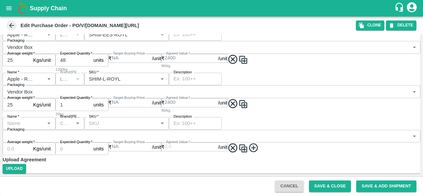
scroll to position [582, 0]
click at [237, 144] on icon at bounding box center [233, 148] width 9 height 9
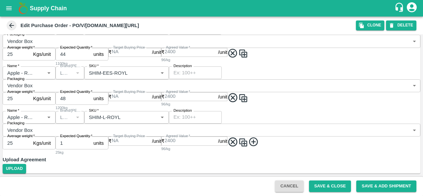
scroll to position [540, 0]
click at [237, 142] on icon at bounding box center [233, 142] width 9 height 9
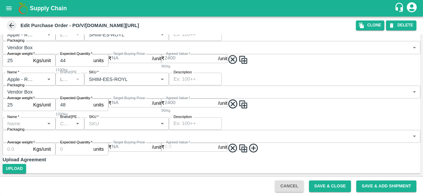
click at [237, 144] on icon at bounding box center [233, 148] width 9 height 9
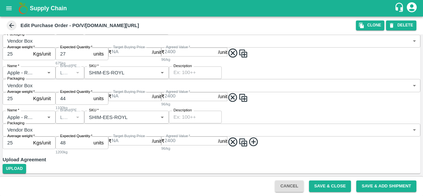
scroll to position [493, 0]
click at [237, 142] on icon at bounding box center [233, 142] width 9 height 9
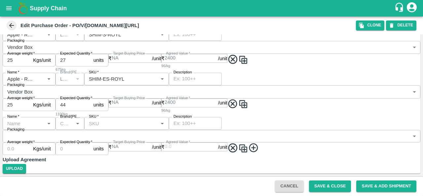
click at [237, 144] on icon at bounding box center [233, 148] width 9 height 9
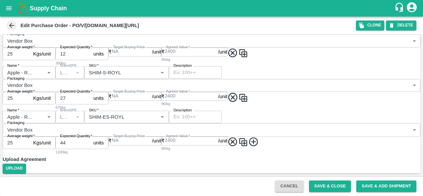
scroll to position [445, 0]
click at [237, 142] on icon at bounding box center [233, 141] width 9 height 9
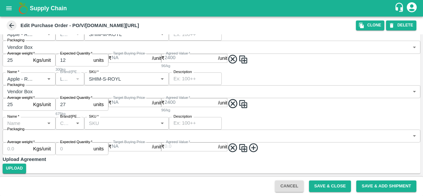
scroll to position [0, 0]
click at [237, 143] on icon at bounding box center [233, 147] width 9 height 9
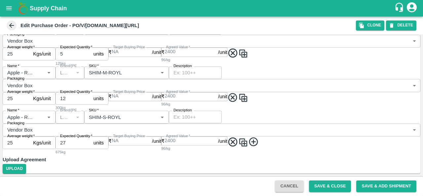
click at [237, 142] on icon at bounding box center [233, 142] width 9 height 9
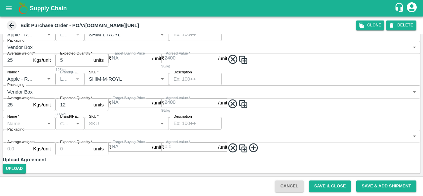
click at [237, 144] on icon at bounding box center [233, 148] width 9 height 9
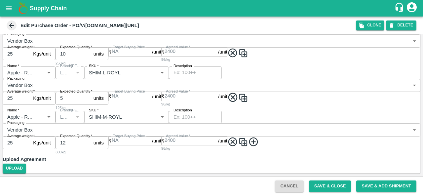
click at [237, 142] on icon at bounding box center [233, 141] width 9 height 9
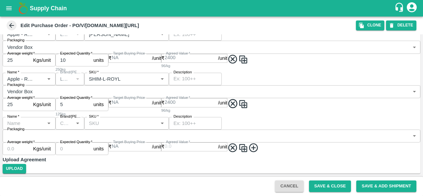
click at [237, 143] on icon at bounding box center [233, 147] width 9 height 9
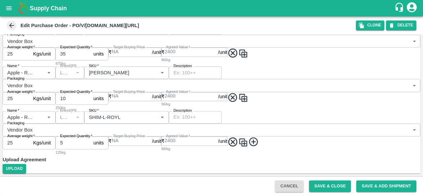
click at [237, 142] on icon at bounding box center [233, 142] width 9 height 9
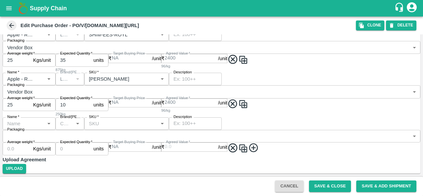
click at [237, 144] on icon at bounding box center [233, 148] width 9 height 9
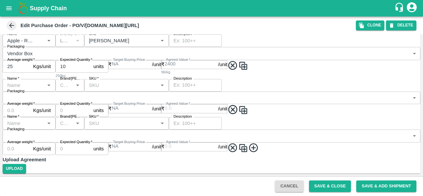
click at [248, 117] on span at bounding box center [238, 110] width 21 height 13
click at [238, 153] on icon at bounding box center [233, 148] width 11 height 11
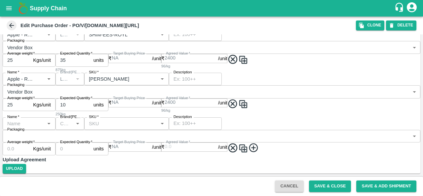
scroll to position [296, 0]
click at [238, 145] on icon at bounding box center [233, 148] width 11 height 11
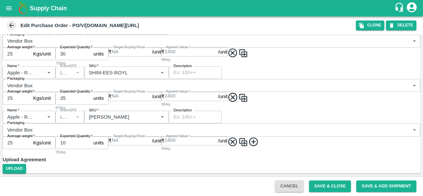
scroll to position [254, 0]
click at [248, 139] on img at bounding box center [243, 142] width 10 height 10
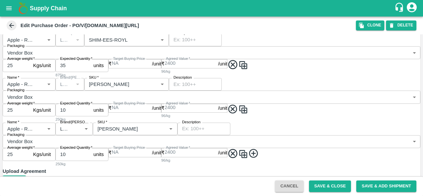
scroll to position [302, 0]
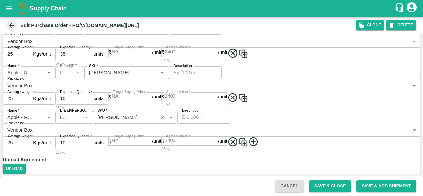
click at [156, 119] on input "SKU   *" at bounding box center [125, 117] width 61 height 9
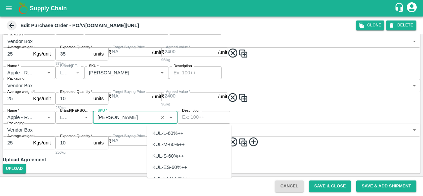
scroll to position [2320, 0]
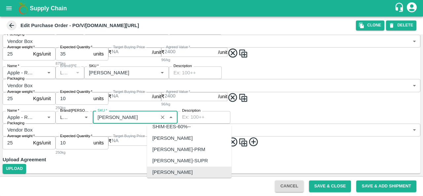
paste input "SHIM-L-ROYL"
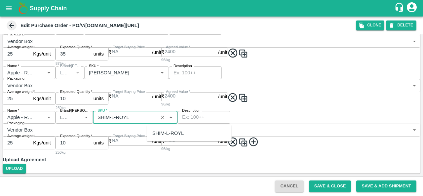
scroll to position [0, 0]
click at [179, 131] on div "SHIM-L-ROYL" at bounding box center [168, 133] width 32 height 7
type input "SHIM-L-ROYL"
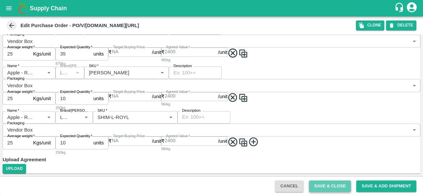
click at [326, 190] on button "Save & Close" at bounding box center [330, 187] width 42 height 12
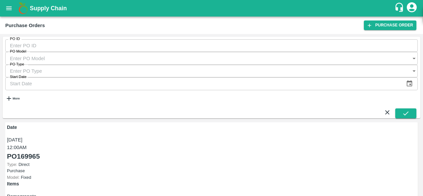
scroll to position [32, 0]
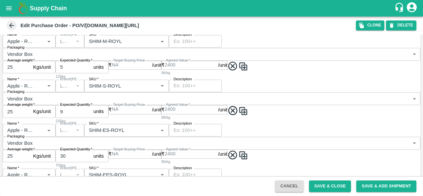
scroll to position [121, 0]
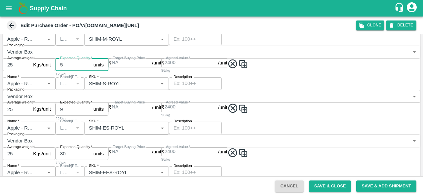
click at [78, 71] on input "5" at bounding box center [73, 65] width 35 height 13
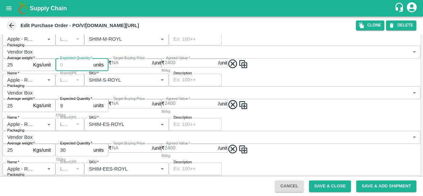
type input "5"
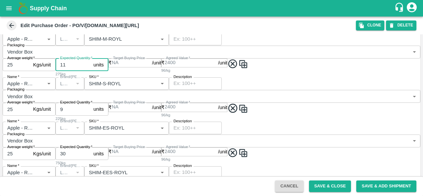
type input "11"
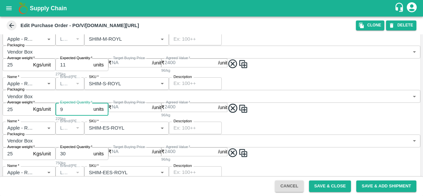
click at [71, 115] on input "9" at bounding box center [73, 109] width 35 height 13
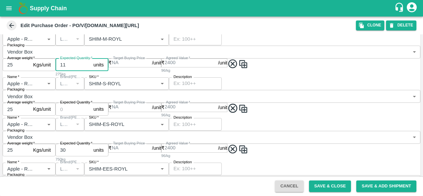
click at [76, 71] on input "11" at bounding box center [73, 65] width 35 height 13
type input "1"
type input "36"
click at [75, 115] on input "Expected Quantity   *" at bounding box center [73, 109] width 35 height 13
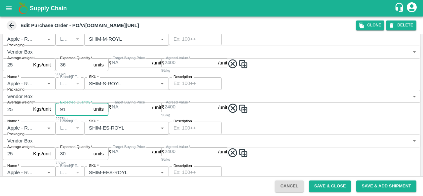
type input "91"
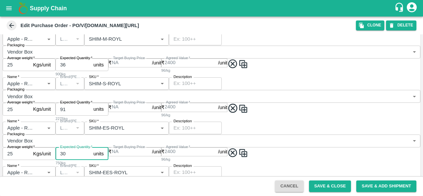
click at [78, 160] on input "30" at bounding box center [73, 154] width 35 height 13
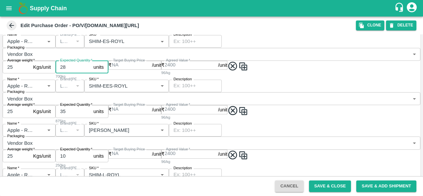
scroll to position [208, 0]
type input "2"
type input "166"
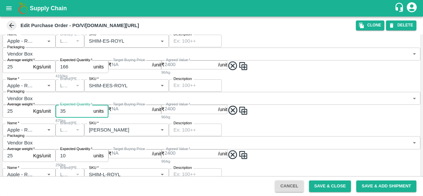
click at [77, 117] on input "35" at bounding box center [73, 111] width 35 height 13
type input "3"
type input "170"
click at [127, 153] on div "Name   * Name   * Brand/Marka Brand/Marka SKU   * SKU   * Description x Descrip…" at bounding box center [212, 146] width 418 height 44
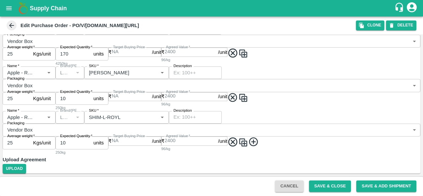
scroll to position [268, 0]
click at [75, 105] on input "10" at bounding box center [73, 98] width 35 height 13
type input "1"
type input "19"
click at [112, 111] on div "Name   * Name   * Brand/Marka Brand/Marka SKU   * SKU   * Description x Descrip…" at bounding box center [212, 88] width 418 height 44
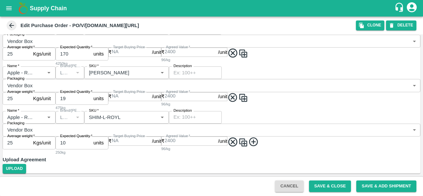
scroll to position [302, 0]
click at [74, 137] on input "10" at bounding box center [73, 143] width 35 height 13
type input "1"
type input "11"
click at [130, 156] on div "Upload Agreement Upload" at bounding box center [212, 164] width 418 height 18
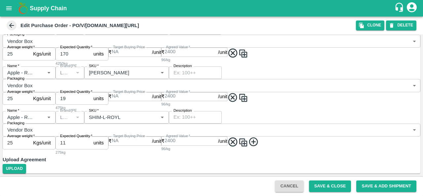
click at [248, 141] on img at bounding box center [243, 143] width 10 height 10
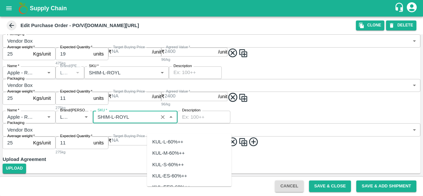
click at [156, 121] on input "SKU   *" at bounding box center [125, 117] width 61 height 9
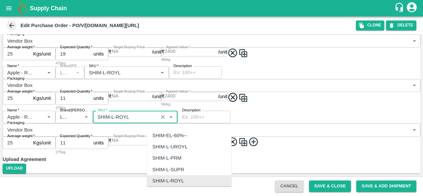
click at [156, 121] on input "SKU   *" at bounding box center [125, 117] width 61 height 9
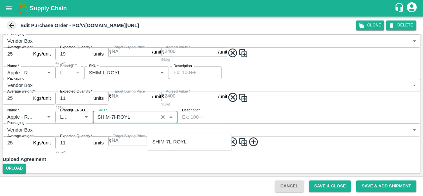
click at [168, 142] on div "SHIM-7L-ROYL" at bounding box center [169, 141] width 34 height 7
type input "SHIM-7L-ROYL"
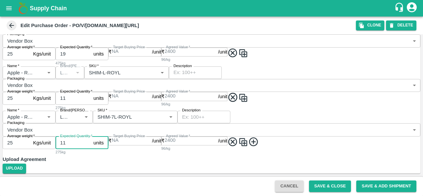
click at [79, 144] on input "11" at bounding box center [73, 143] width 35 height 13
type input "10"
click at [89, 155] on div "Name   * Name   * Brand/Marka Brand/Marka SKU   * SKU   * Description x Descrip…" at bounding box center [212, 133] width 418 height 44
click at [318, 184] on button "Save & Close" at bounding box center [330, 187] width 42 height 12
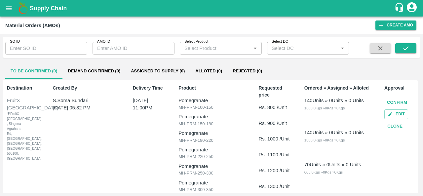
click at [104, 72] on button "Demand Confirmed (0)" at bounding box center [94, 71] width 63 height 16
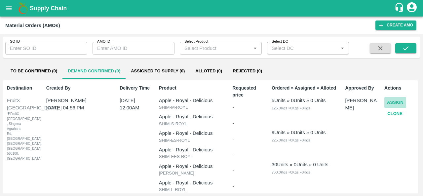
click at [397, 101] on button "Assign" at bounding box center [396, 103] width 22 height 12
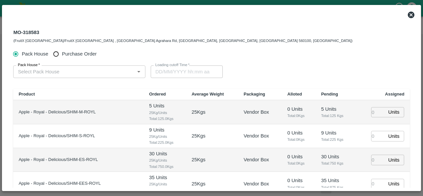
click at [372, 111] on input "number" at bounding box center [378, 112] width 15 height 10
type input "36"
type input "[DATE] 11:00 PM"
type input "36"
click at [373, 138] on input "number" at bounding box center [378, 136] width 15 height 10
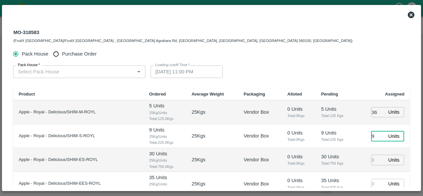
type input "91"
type input "[DATE] 10:00 PM"
type input "91"
click at [372, 161] on input "number" at bounding box center [378, 160] width 15 height 10
type input "166"
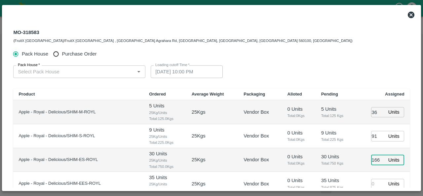
type input "[DATE] 09:00 PM"
type input "166"
click at [372, 183] on input "number" at bounding box center [378, 184] width 15 height 10
type input "170"
click at [349, 165] on td "30 Units Total: 750 Kgs" at bounding box center [336, 160] width 40 height 24
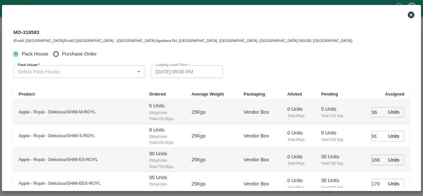
click at [349, 165] on td "30 Units Total: 750 Kgs" at bounding box center [336, 160] width 40 height 24
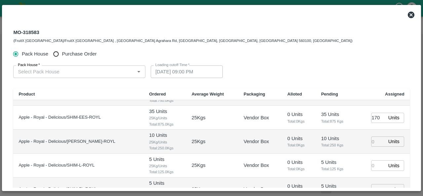
scroll to position [74, 0]
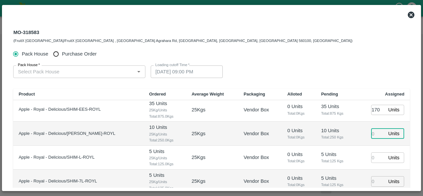
click at [372, 131] on input "number" at bounding box center [378, 134] width 15 height 10
type input "19"
type input "11"
type input "10"
click at [105, 156] on td "Apple - Royal - Delicious/SHIM-L-ROYL" at bounding box center [78, 158] width 131 height 24
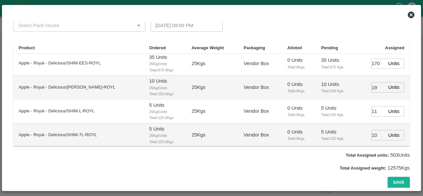
scroll to position [46, 0]
click at [395, 185] on button "Save" at bounding box center [399, 183] width 22 height 12
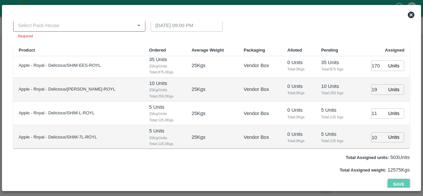
click at [400, 183] on button "Save" at bounding box center [399, 185] width 22 height 12
click at [62, 29] on input "Pack House   *" at bounding box center [73, 25] width 117 height 9
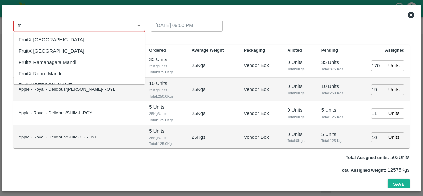
type input "fr"
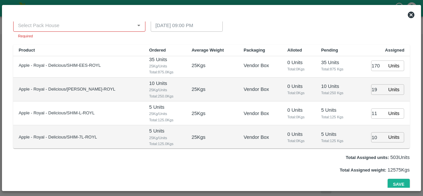
click at [270, 24] on div "Loading cutoff Time   * 22/08/2025 09:00 PM Loading cutoff Time" at bounding box center [217, 26] width 132 height 15
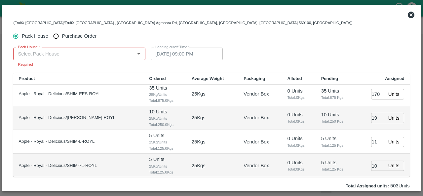
scroll to position [0, 0]
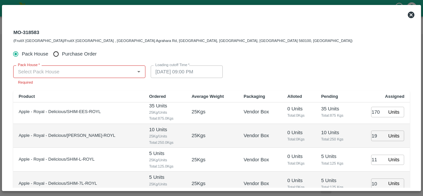
click at [75, 54] on span "Purchase Order" at bounding box center [79, 53] width 35 height 7
click at [62, 54] on input "Purchase Order" at bounding box center [56, 54] width 12 height 12
radio input "true"
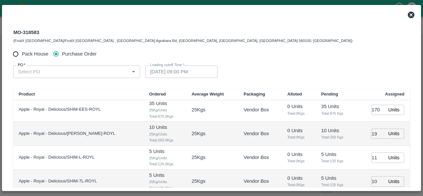
click at [38, 73] on input "PO   *" at bounding box center [71, 71] width 112 height 9
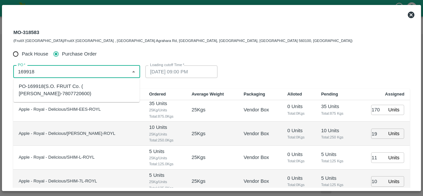
click at [56, 93] on div "PO-169918(S.O. FRUIT Co. ( Sardevan Singh)-7807720600)" at bounding box center [77, 90] width 116 height 15
type input "PO-169918(S.O. FRUIT Co. ( Sardevan Singh)-7807720600)"
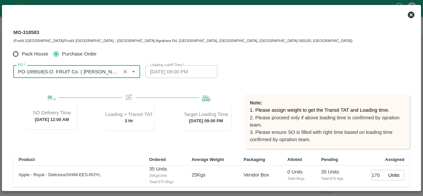
type input "[DATE] 03:48 AM"
type input "PO-169918(S.O. FRUIT Co. ( Sardevan Singh)-7807720600)"
click at [273, 69] on div "Loading cutoff Time   * 19/08/2025 03:48 AM Loading cutoff Time" at bounding box center [212, 71] width 132 height 13
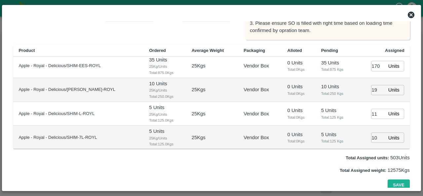
scroll to position [112, 0]
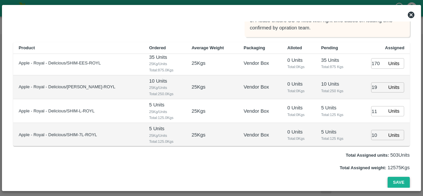
click at [396, 179] on button "Save" at bounding box center [399, 183] width 22 height 12
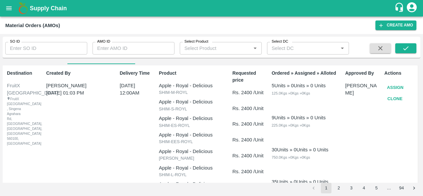
scroll to position [0, 0]
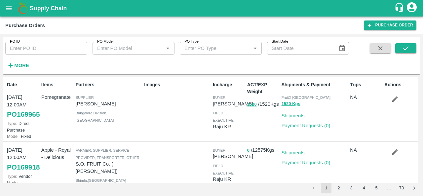
scroll to position [29, 0]
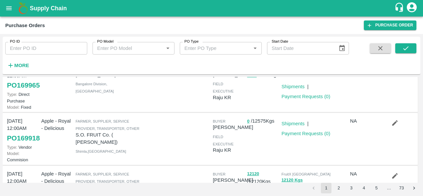
click at [393, 127] on icon "button" at bounding box center [395, 122] width 7 height 7
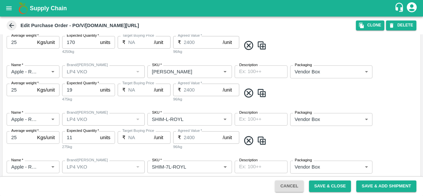
scroll to position [321, 0]
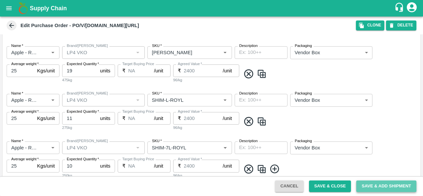
click at [373, 186] on button "Save & Add Shipment" at bounding box center [387, 187] width 60 height 12
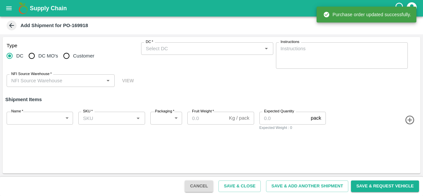
click at [40, 56] on span "DC MO's" at bounding box center [48, 55] width 20 height 7
click at [38, 56] on input "DC MO's" at bounding box center [31, 55] width 13 height 13
radio input "true"
click at [191, 43] on div "DC (Material Orders)   *" at bounding box center [207, 48] width 132 height 13
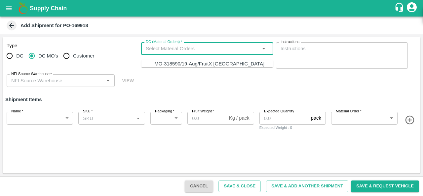
click at [183, 64] on div "MO-318590/19-Aug/FruitX [GEOGRAPHIC_DATA]" at bounding box center [209, 63] width 110 height 7
type input "MO-318590/19-Aug/FruitX [GEOGRAPHIC_DATA]"
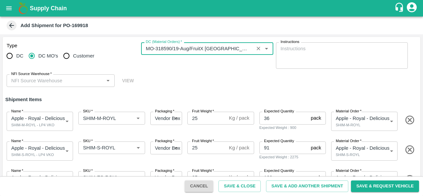
click at [245, 77] on div "Type DC DC MO's Customer DC (Material Orders)   * DC (Material Orders)   * Inst…" at bounding box center [212, 65] width 418 height 56
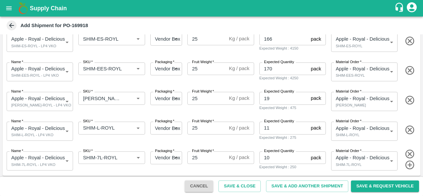
scroll to position [140, 0]
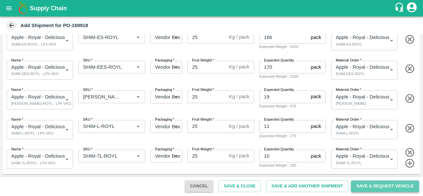
click at [371, 190] on button "Save & Request Vehicle" at bounding box center [385, 187] width 68 height 12
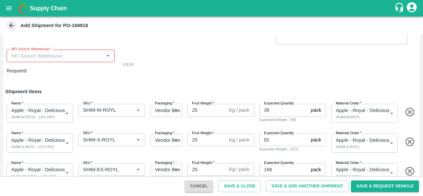
scroll to position [0, 0]
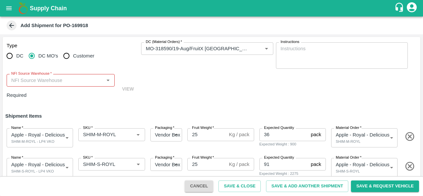
click at [67, 82] on input "NFI Source Warehouse   *" at bounding box center [55, 80] width 93 height 9
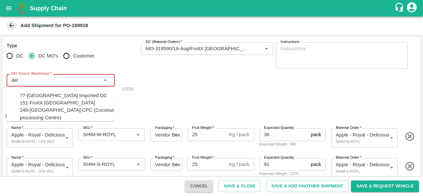
click at [45, 107] on div "151-FruitX [GEOGRAPHIC_DATA]" at bounding box center [57, 102] width 75 height 7
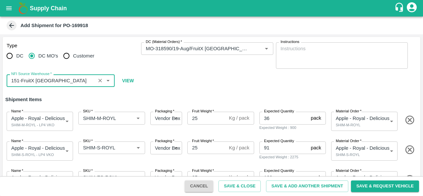
type input "151-FruitX [GEOGRAPHIC_DATA]"
click at [266, 82] on div "Type DC DC MO's Customer DC (Material Orders)   * DC (Material Orders)   * Inst…" at bounding box center [212, 65] width 418 height 56
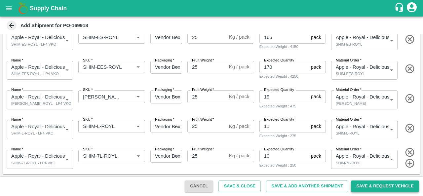
click at [378, 185] on button "Save & Request Vehicle" at bounding box center [385, 187] width 68 height 12
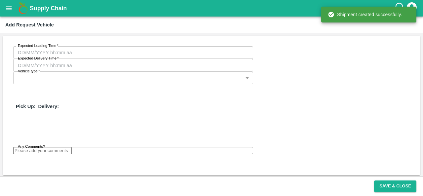
type input "[DATE] 03:48 AM"
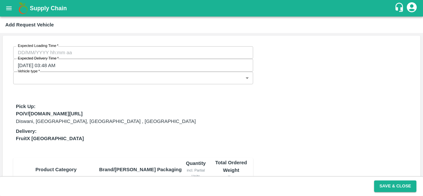
click at [215, 52] on body "Supply Chain Add Request Vehicle Expected Loading Time   * Expected Loading Tim…" at bounding box center [211, 98] width 423 height 196
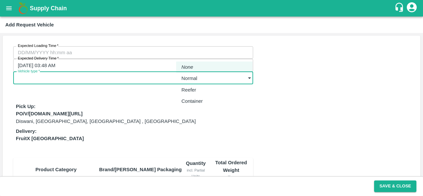
click at [194, 80] on p "Normal" at bounding box center [190, 78] width 16 height 7
type input "1"
click at [280, 89] on div "Expected Loading Time   * Expected Loading Time Expected Delivery Time   * [DAT…" at bounding box center [212, 194] width 418 height 316
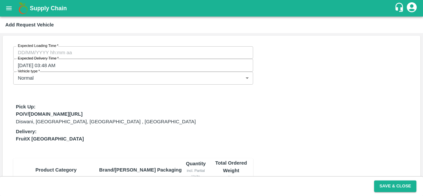
type input "DD/MM/YYYY hh:mm aa"
click at [36, 53] on input "DD/MM/YYYY hh:mm aa" at bounding box center [131, 52] width 236 height 13
type input "[DATE] 05:00 AM"
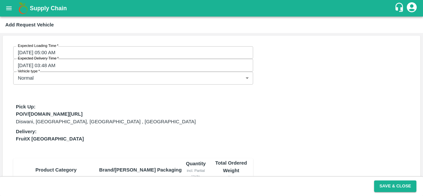
click at [312, 134] on div "Expected Loading Time   * [DATE] 05:00 AM Expected Loading Time Expected Delive…" at bounding box center [212, 194] width 418 height 316
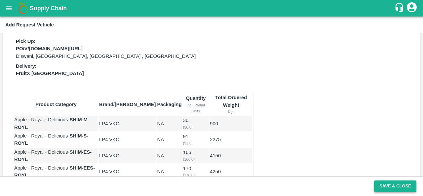
click at [388, 187] on button "Save & Close" at bounding box center [395, 187] width 42 height 12
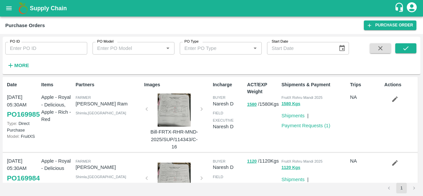
click at [18, 65] on strong "More" at bounding box center [21, 65] width 15 height 5
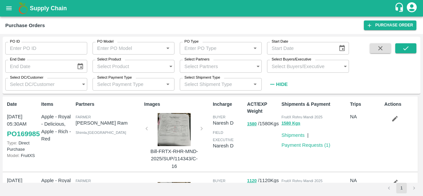
click at [281, 66] on input "Select Buyers/Executive" at bounding box center [301, 66] width 69 height 13
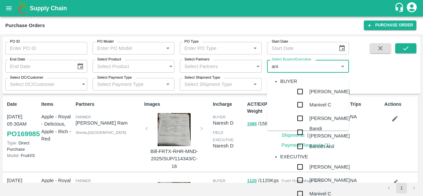
type input "anil"
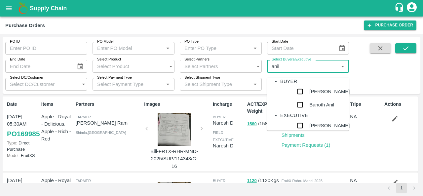
click at [310, 97] on div "[PERSON_NAME]" at bounding box center [330, 91] width 40 height 13
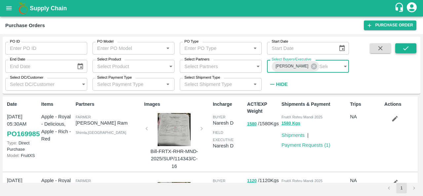
click at [401, 53] on button "submit" at bounding box center [406, 48] width 21 height 10
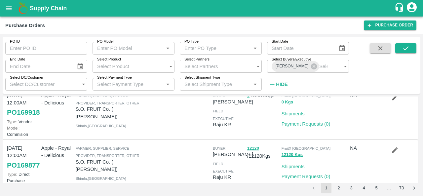
scroll to position [70, 0]
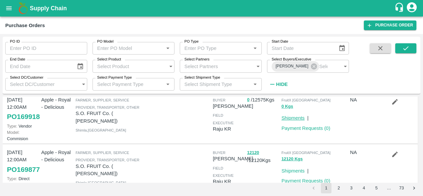
click at [298, 121] on link "Shipments" at bounding box center [293, 117] width 23 height 5
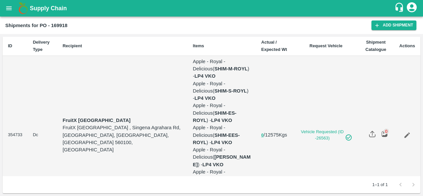
click at [282, 136] on td "0 / 12575 Kgs" at bounding box center [275, 135] width 38 height 159
